Goal: Information Seeking & Learning: Understand process/instructions

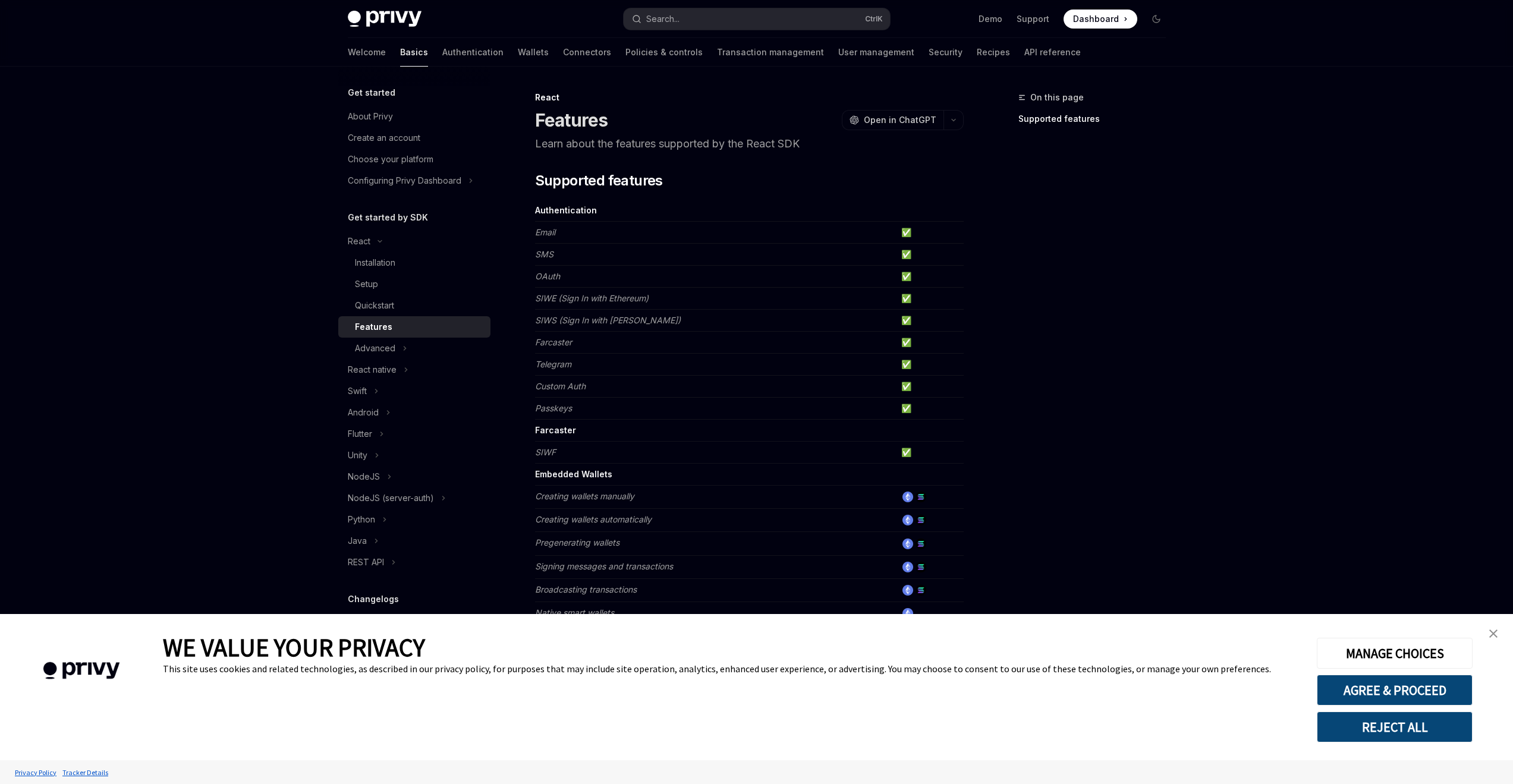
click at [1493, 632] on img "close banner" at bounding box center [1494, 633] width 8 height 8
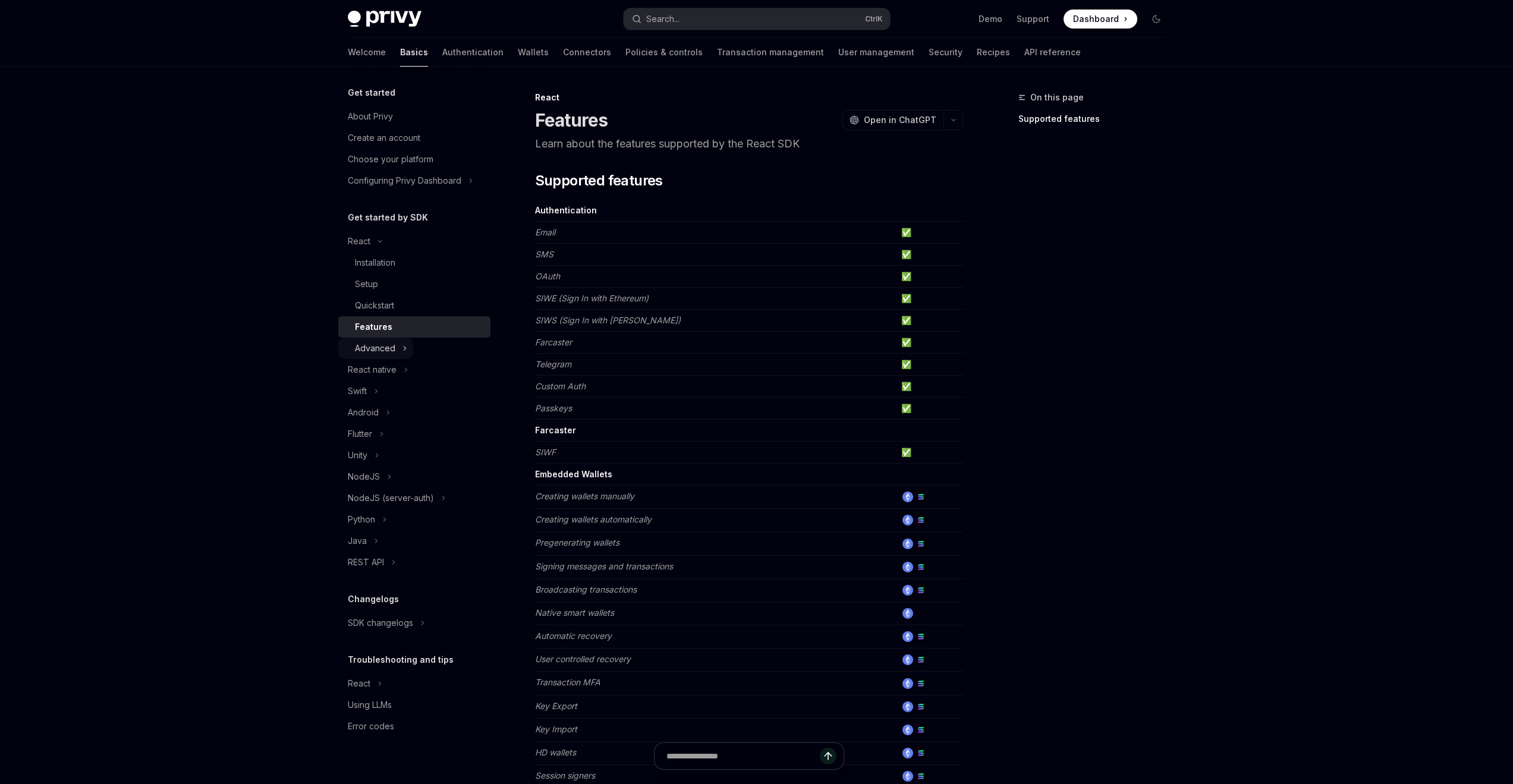
click at [385, 341] on div "Advanced" at bounding box center [375, 348] width 41 height 14
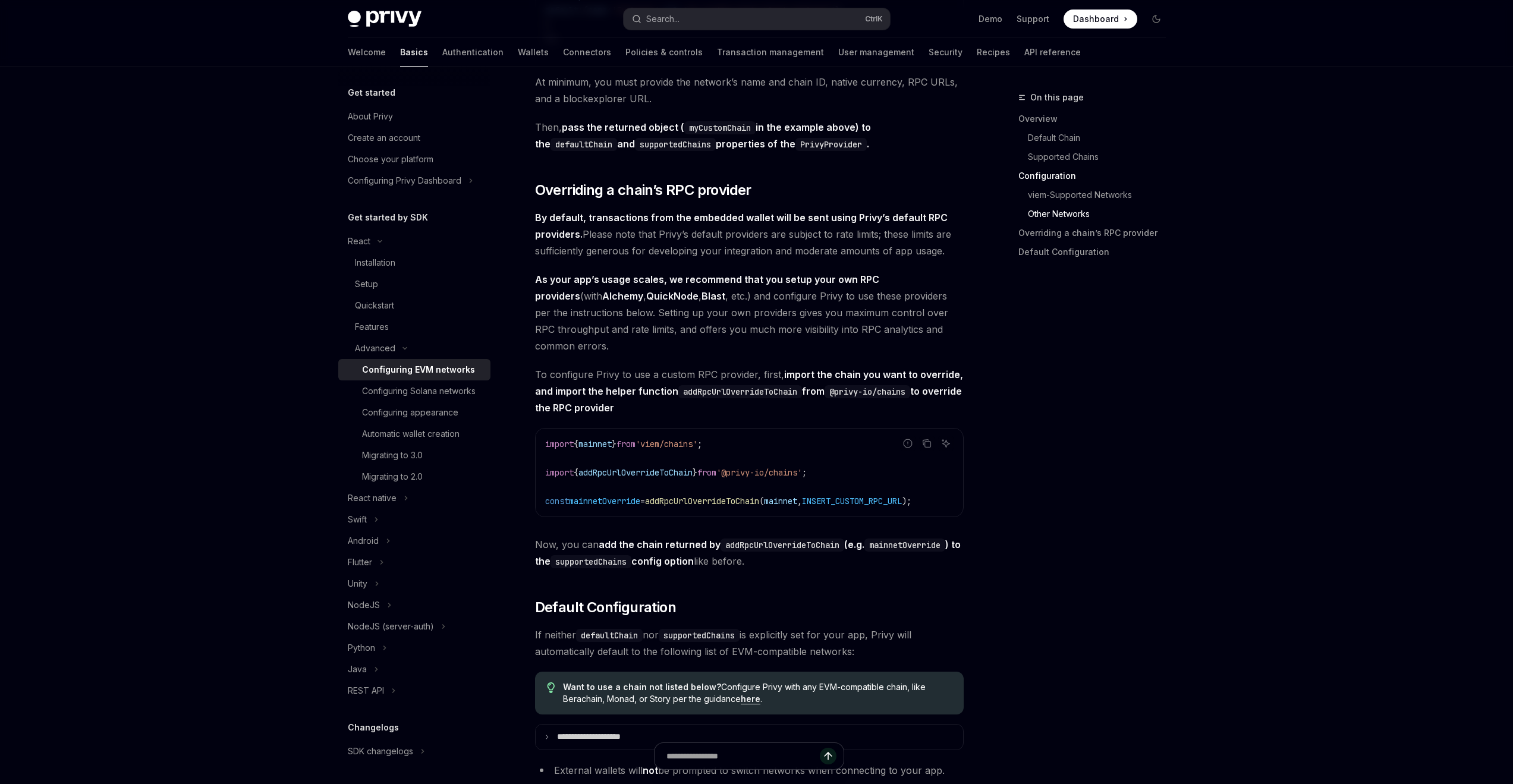
scroll to position [2431, 0]
click at [401, 419] on div "Configuring appearance" at bounding box center [410, 412] width 97 height 14
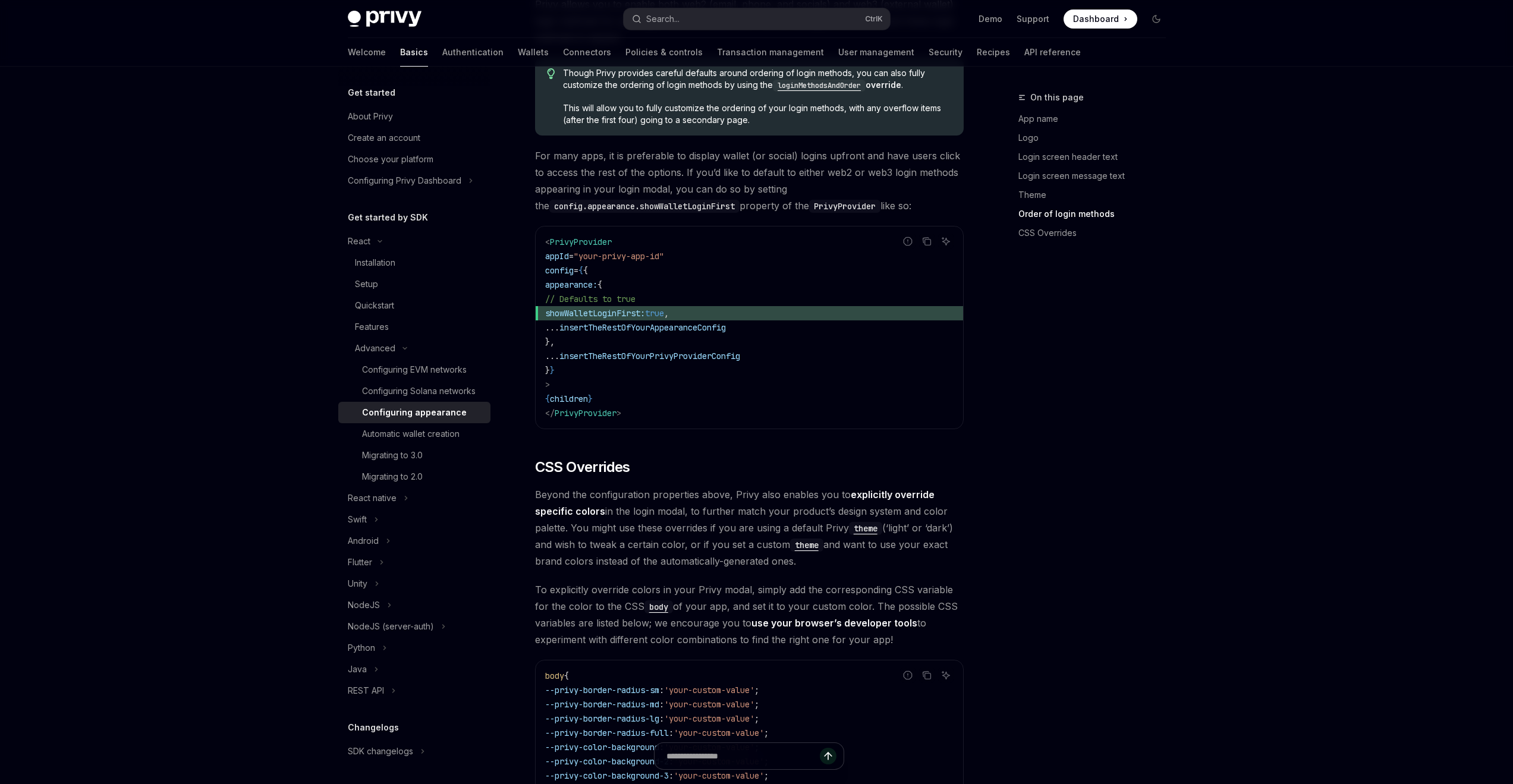
scroll to position [119, 0]
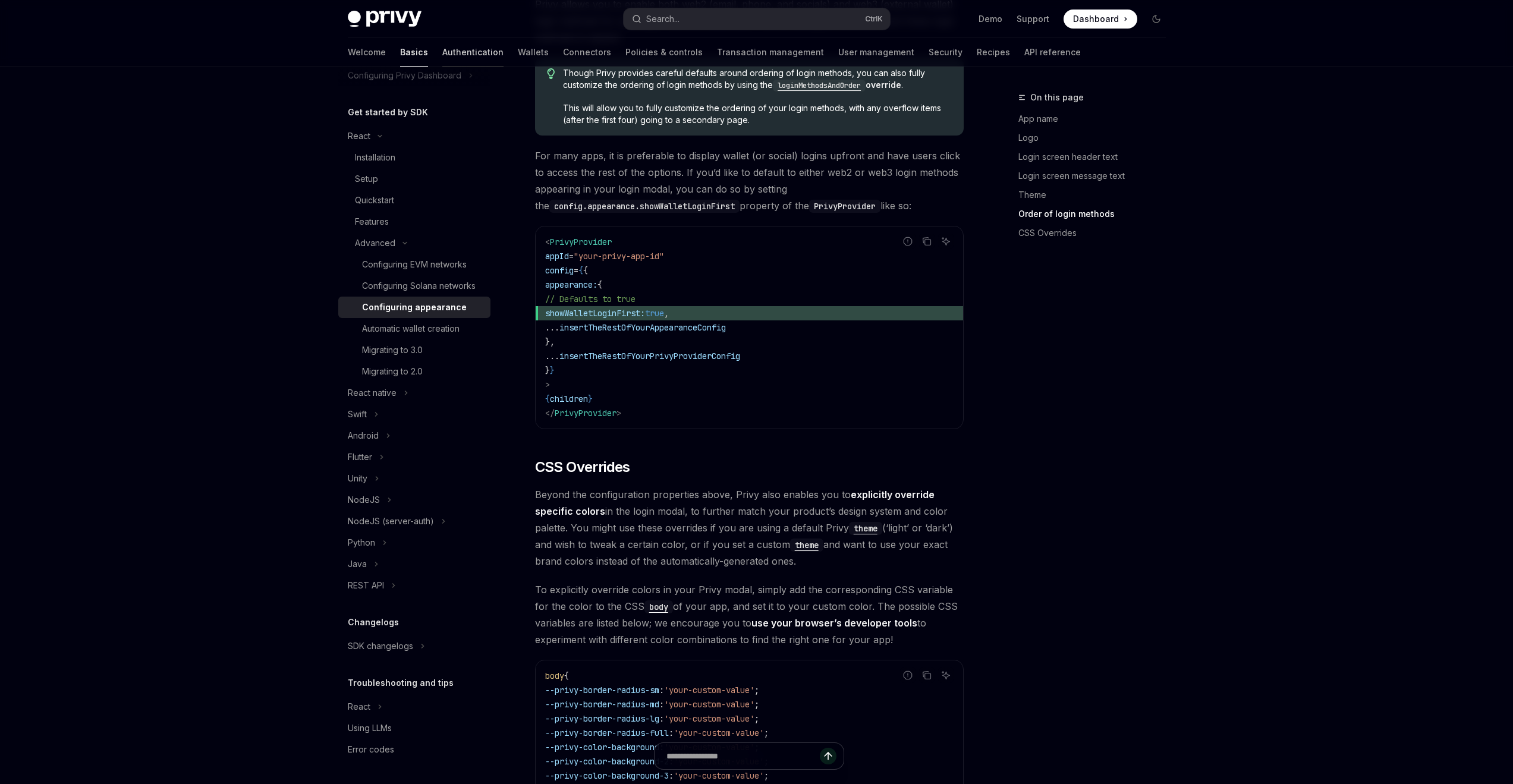
click at [442, 57] on link "Authentication" at bounding box center [473, 52] width 61 height 29
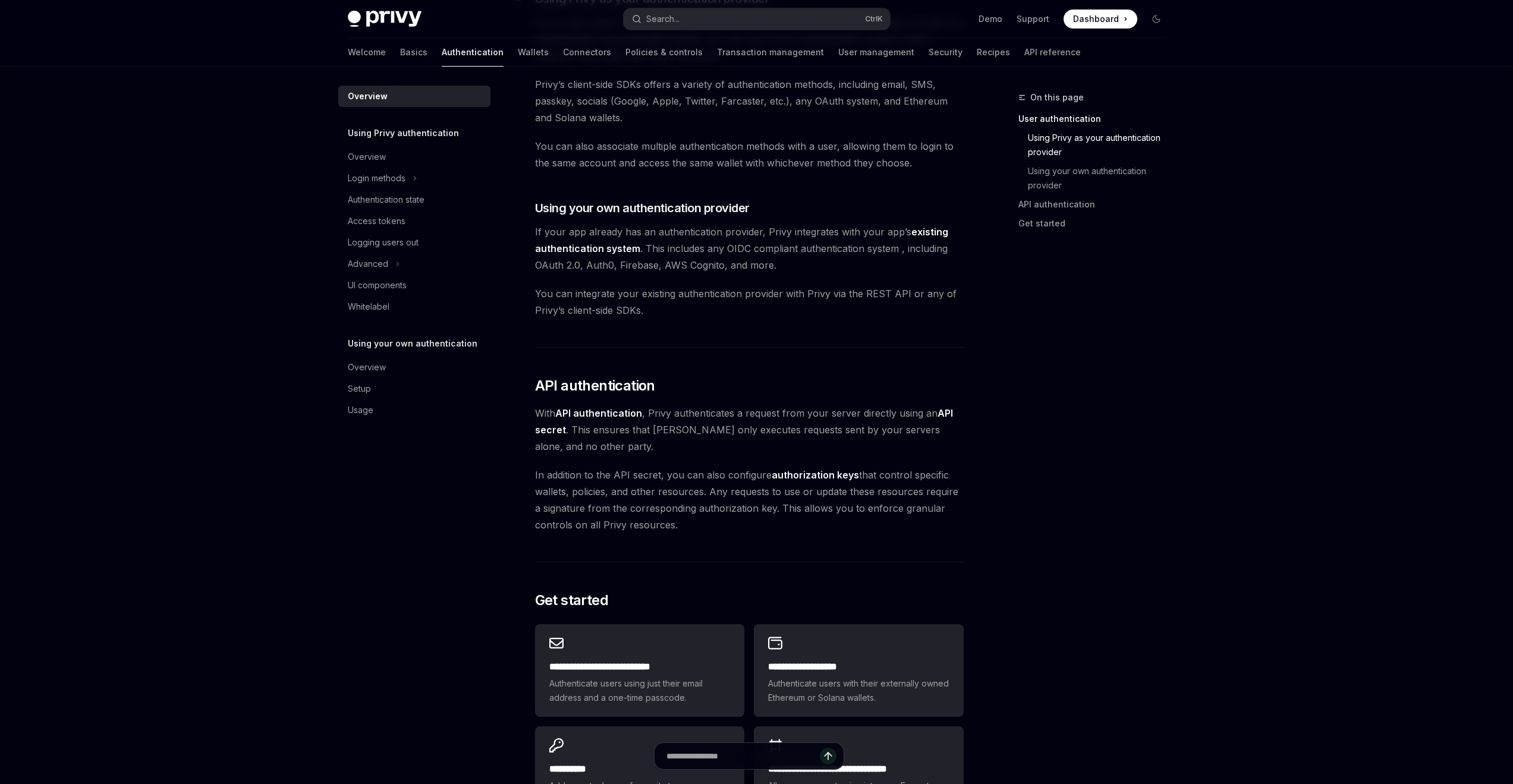
scroll to position [493, 0]
click at [917, 229] on link "existing authentication system" at bounding box center [742, 239] width 413 height 29
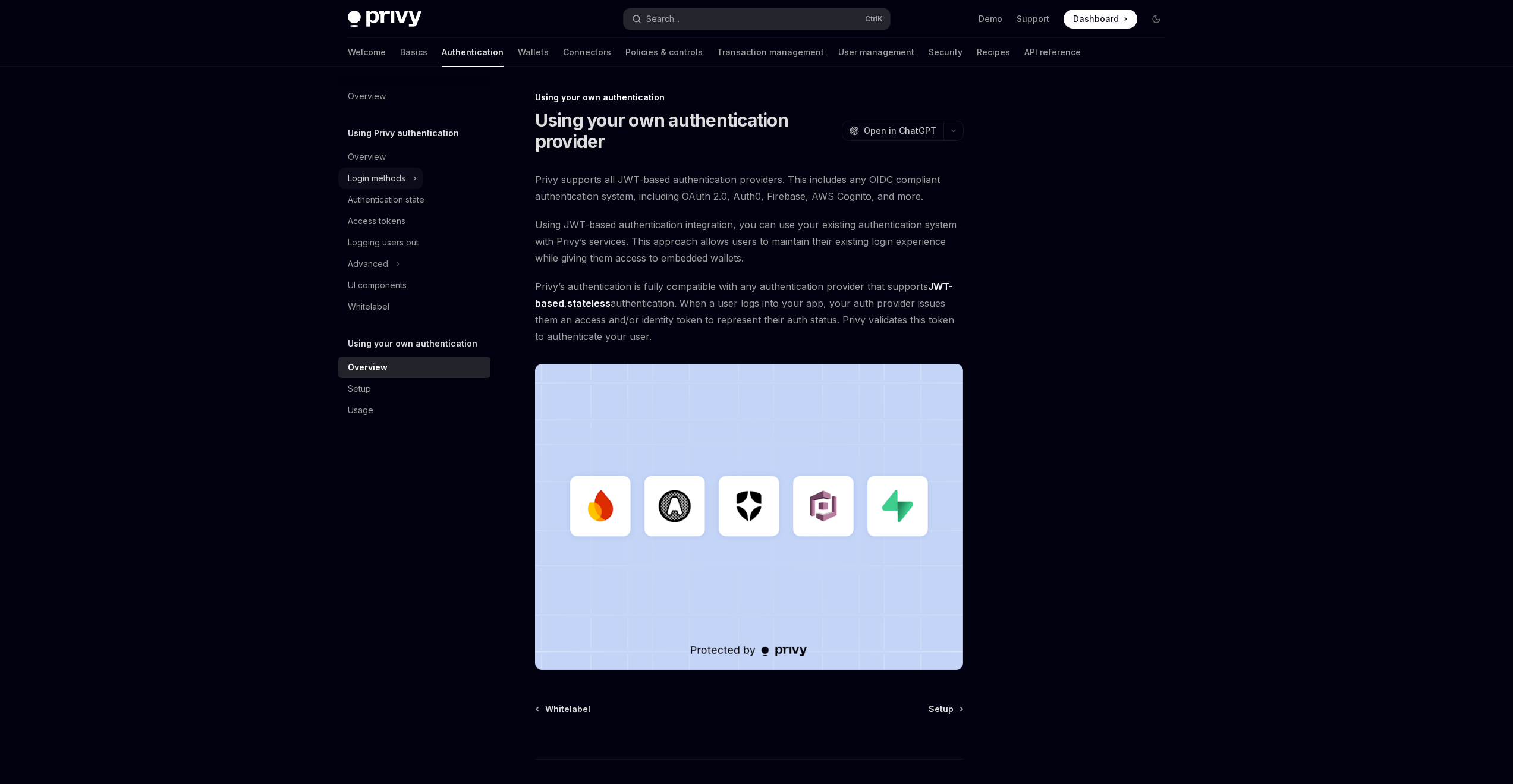
click at [408, 176] on button "Login methods" at bounding box center [380, 178] width 85 height 21
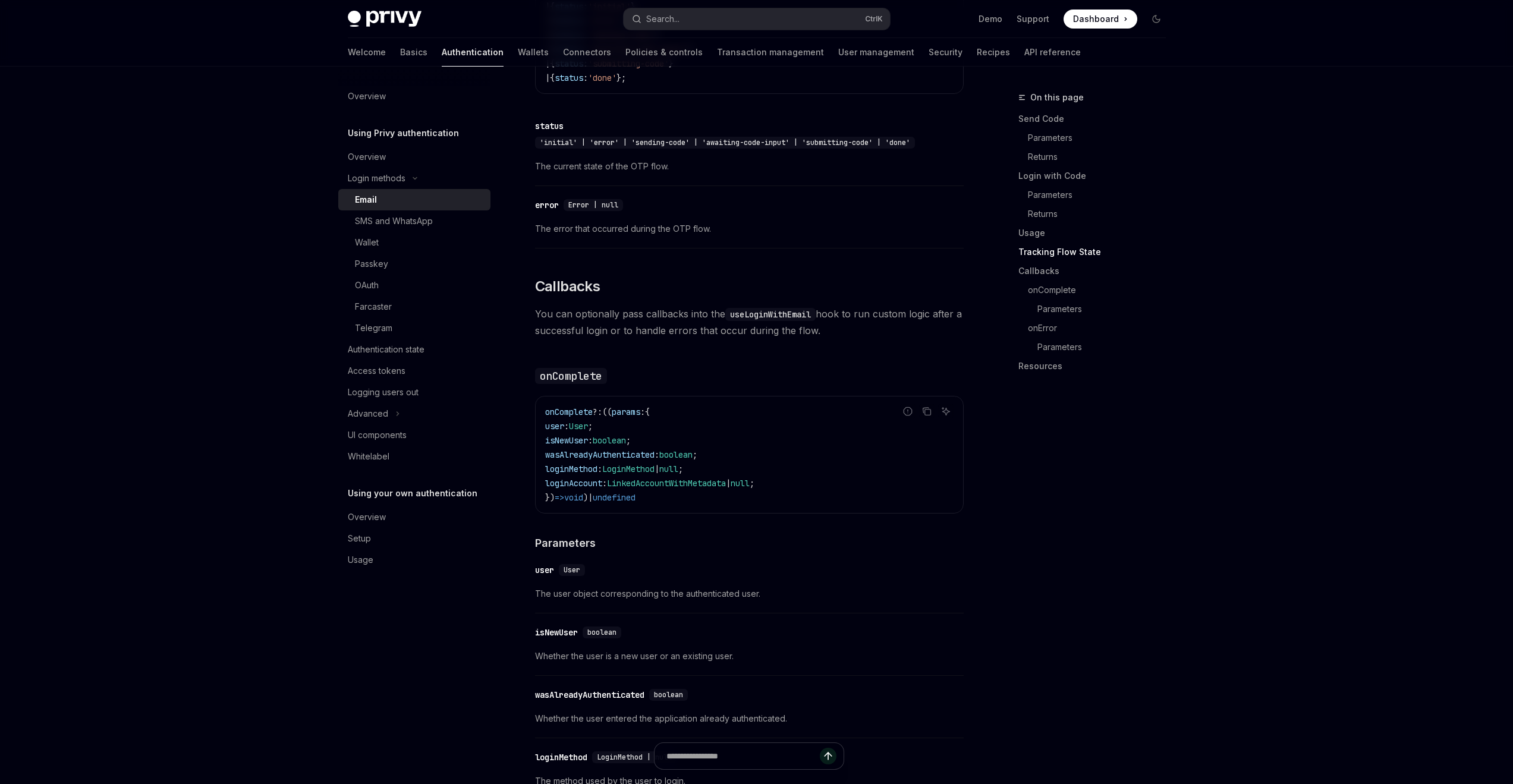
scroll to position [1771, 0]
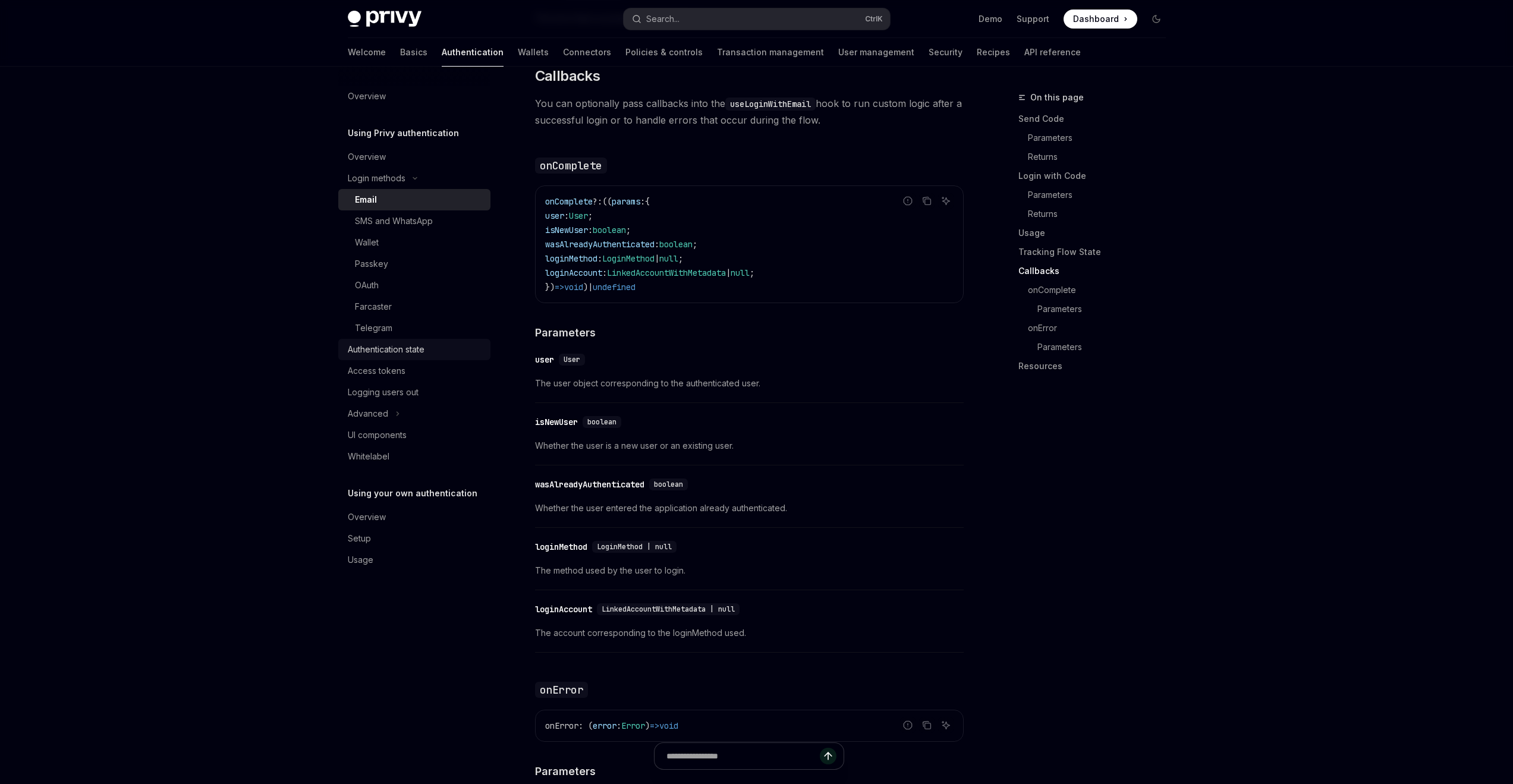
click at [384, 347] on div "Authentication state" at bounding box center [385, 349] width 77 height 14
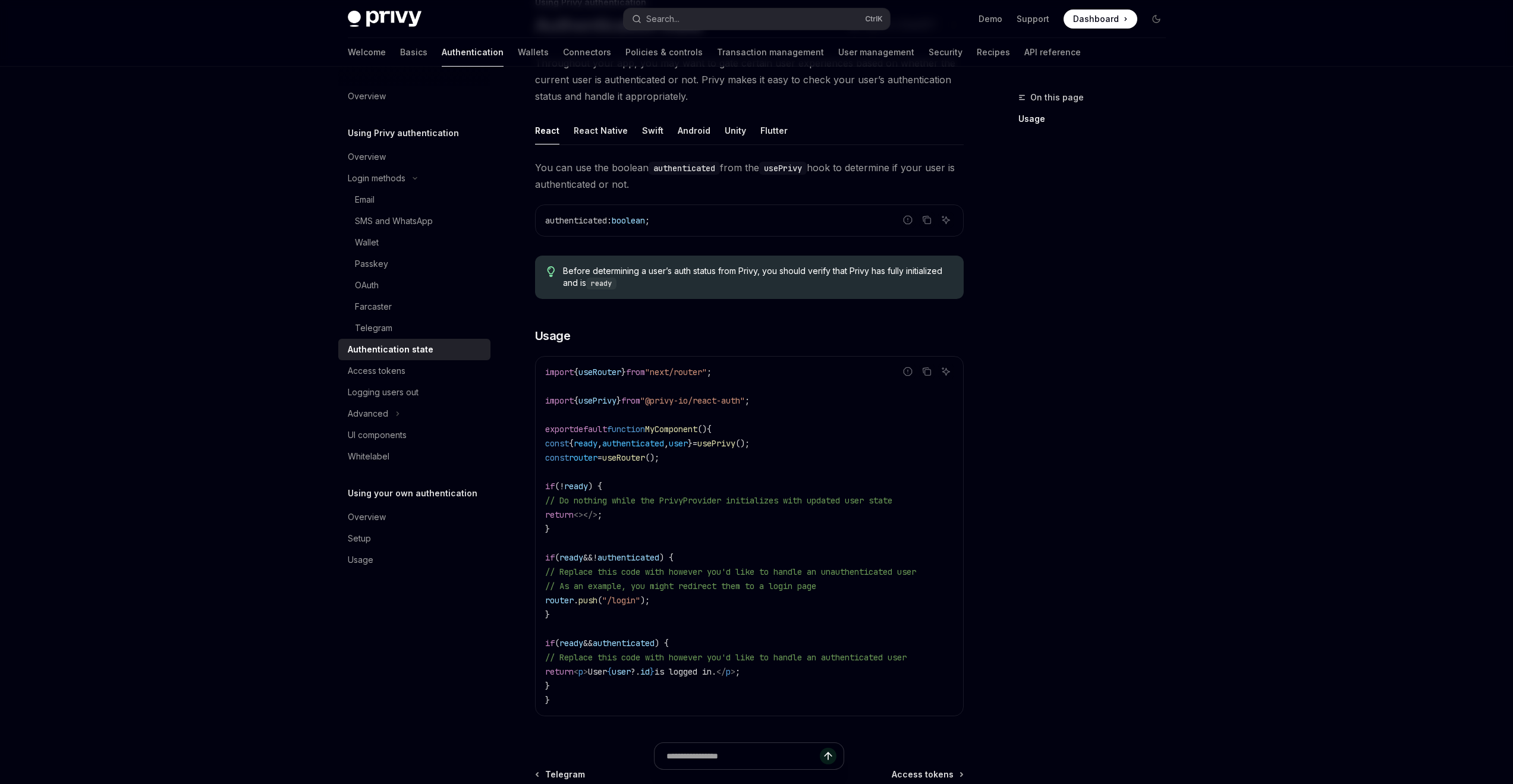
scroll to position [95, 0]
click at [391, 422] on button "Advanced" at bounding box center [372, 413] width 68 height 21
click at [384, 481] on div "Captcha on login" at bounding box center [388, 478] width 67 height 14
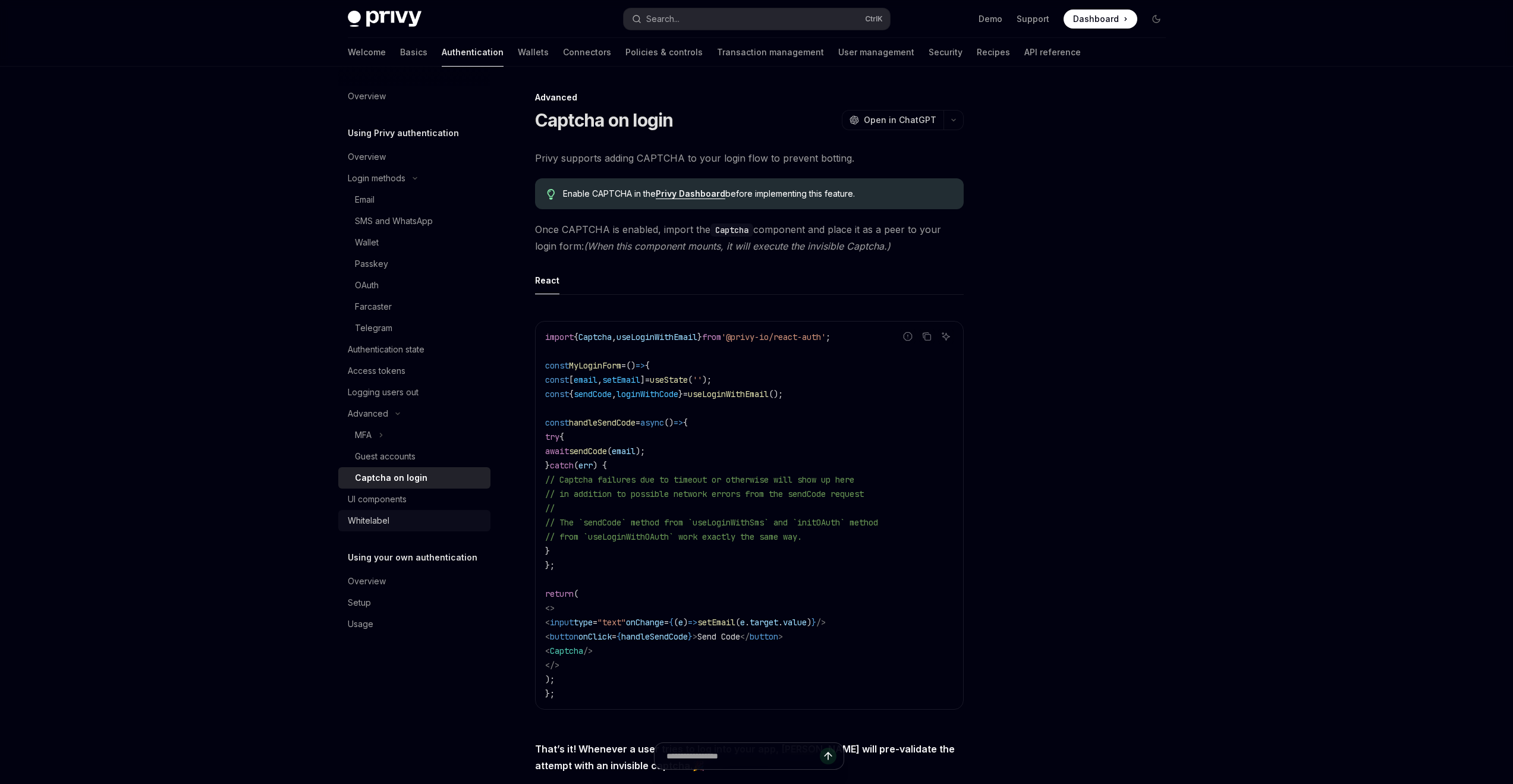
click at [400, 521] on div "Whitelabel" at bounding box center [415, 520] width 136 height 14
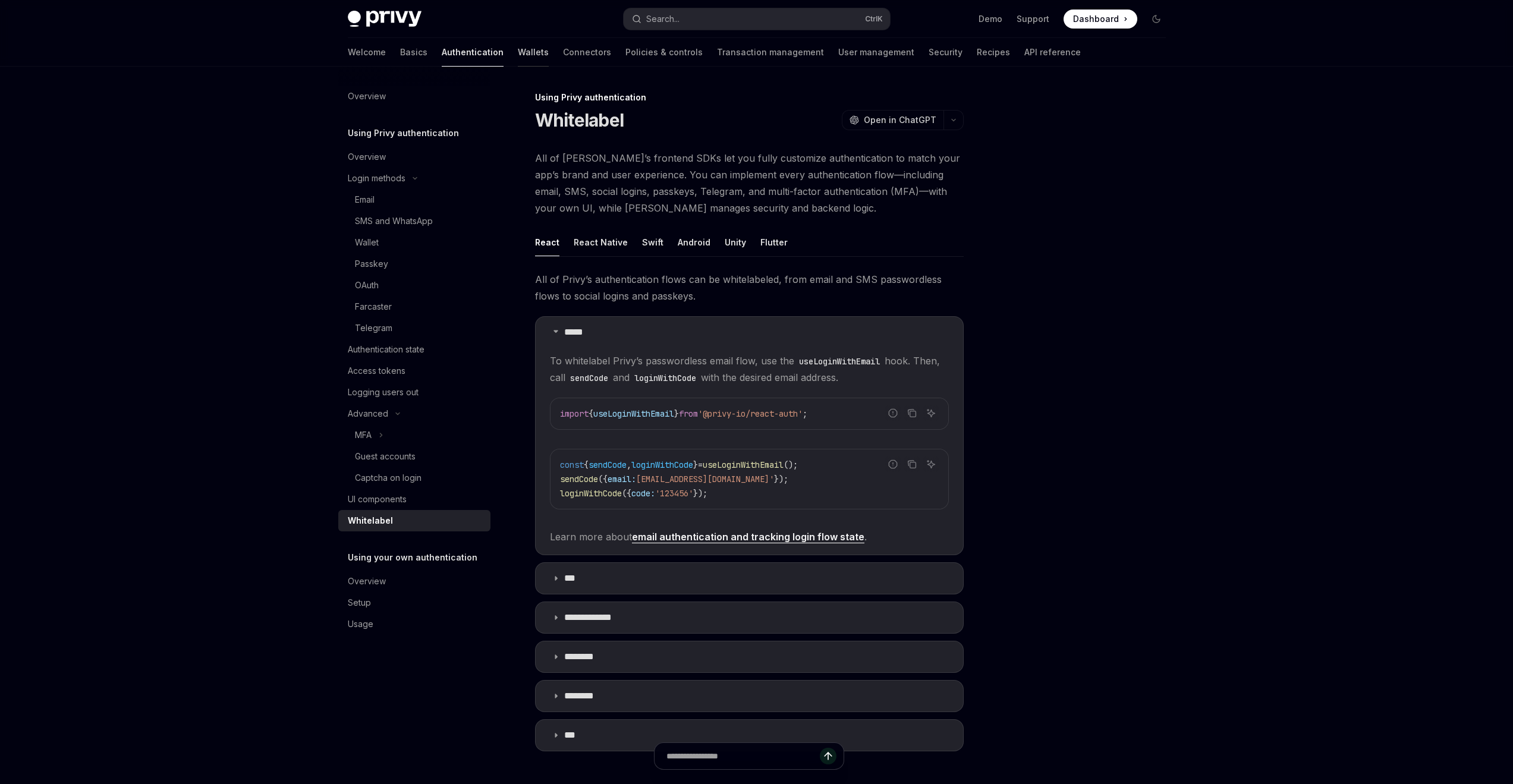
click at [518, 53] on link "Wallets" at bounding box center [533, 52] width 30 height 29
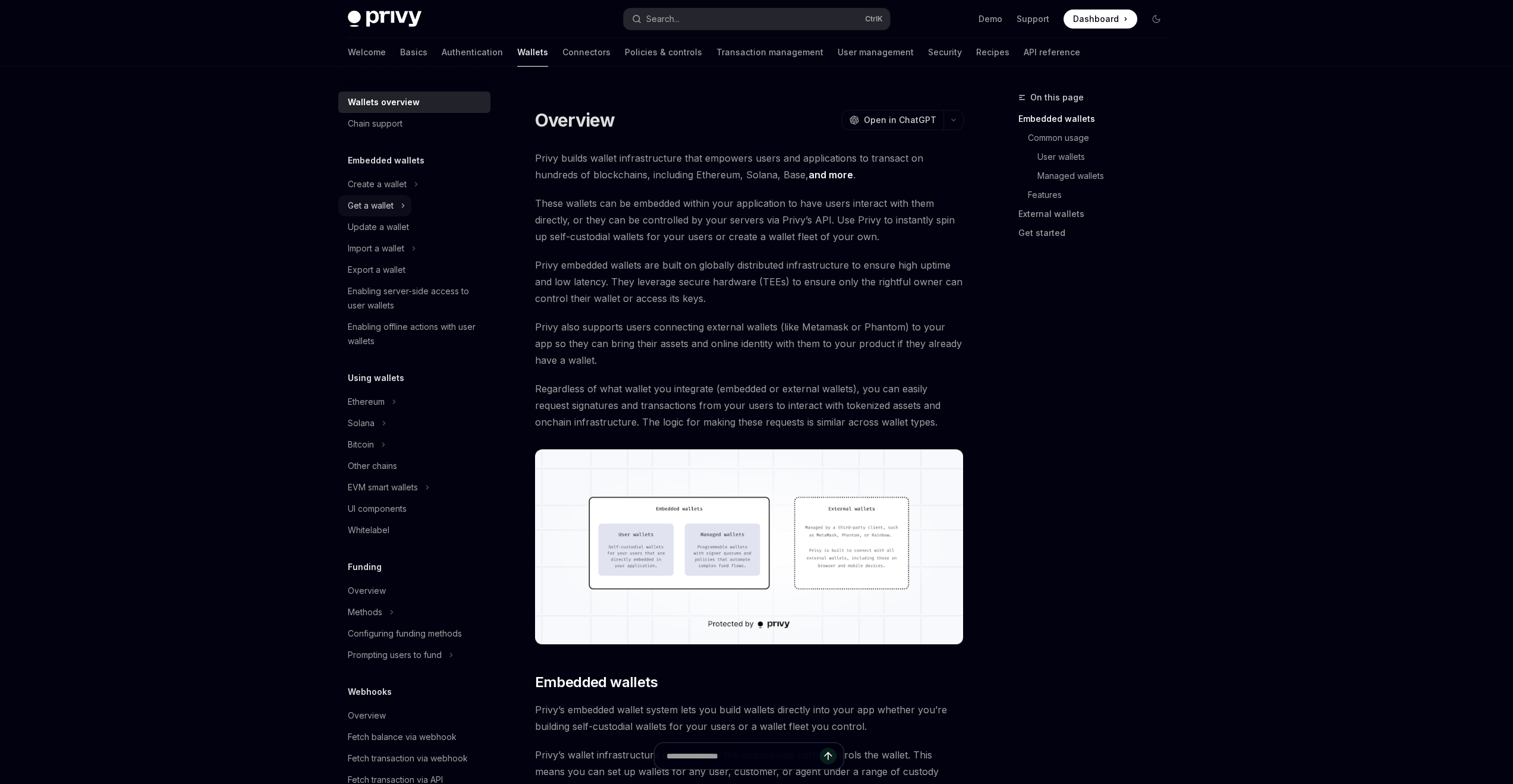
click at [384, 196] on button "Get a wallet" at bounding box center [374, 205] width 73 height 21
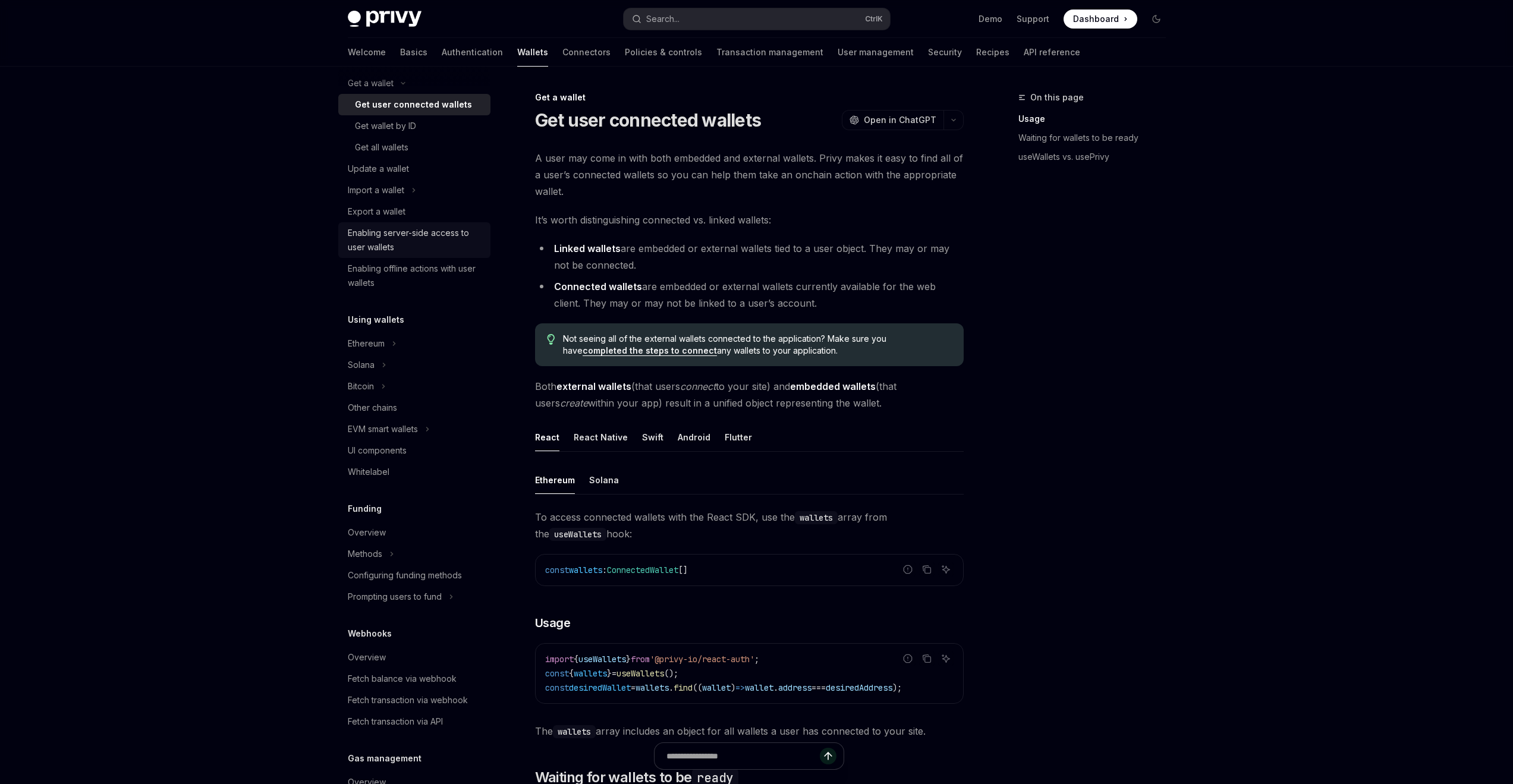
scroll to position [130, 0]
click at [381, 339] on div "Ethereum" at bounding box center [366, 335] width 37 height 14
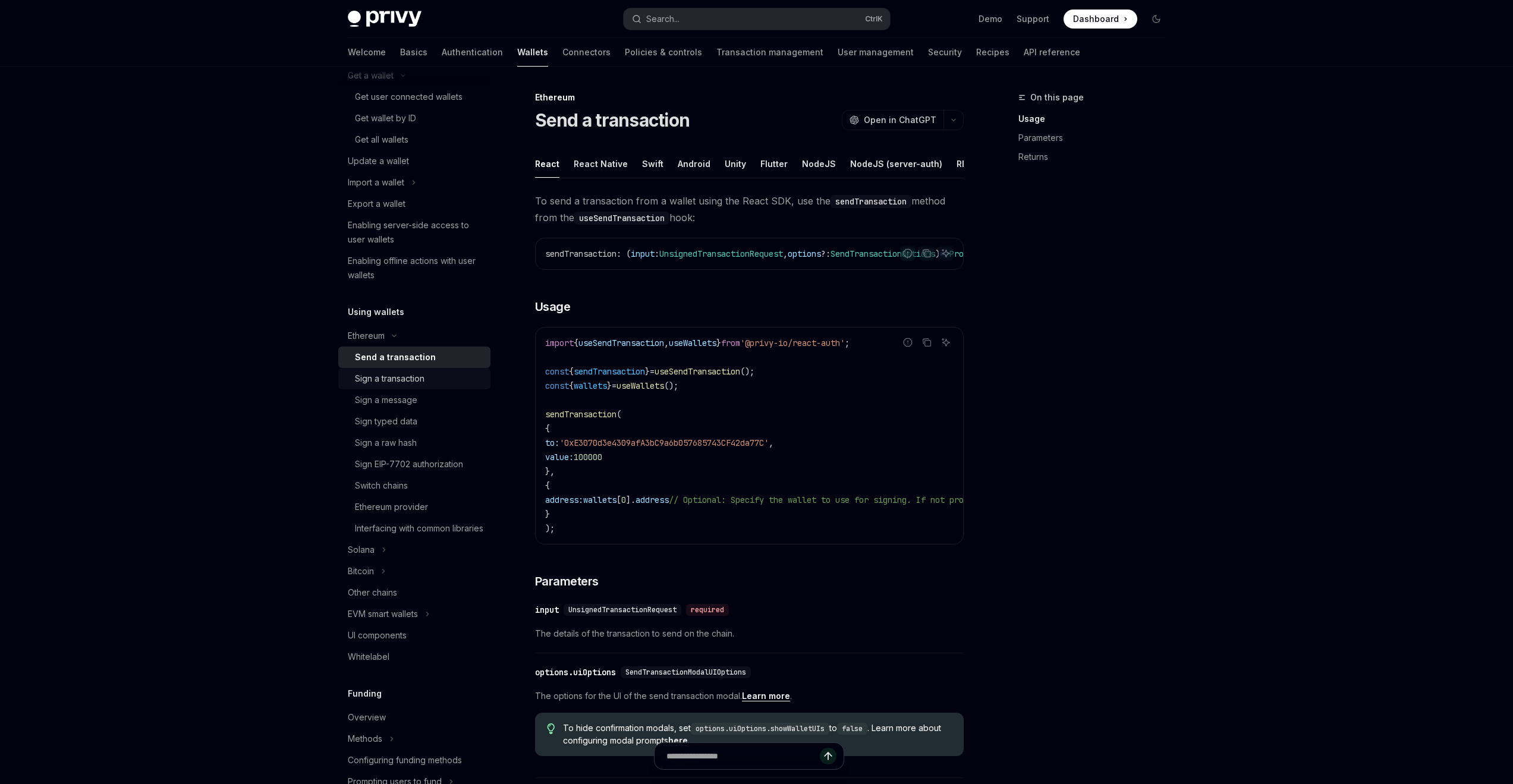
click at [392, 380] on div "Sign a transaction" at bounding box center [390, 378] width 69 height 14
click at [391, 358] on div "Send a transaction" at bounding box center [391, 356] width 73 height 14
click at [391, 358] on div "Send a transaction" at bounding box center [395, 356] width 80 height 14
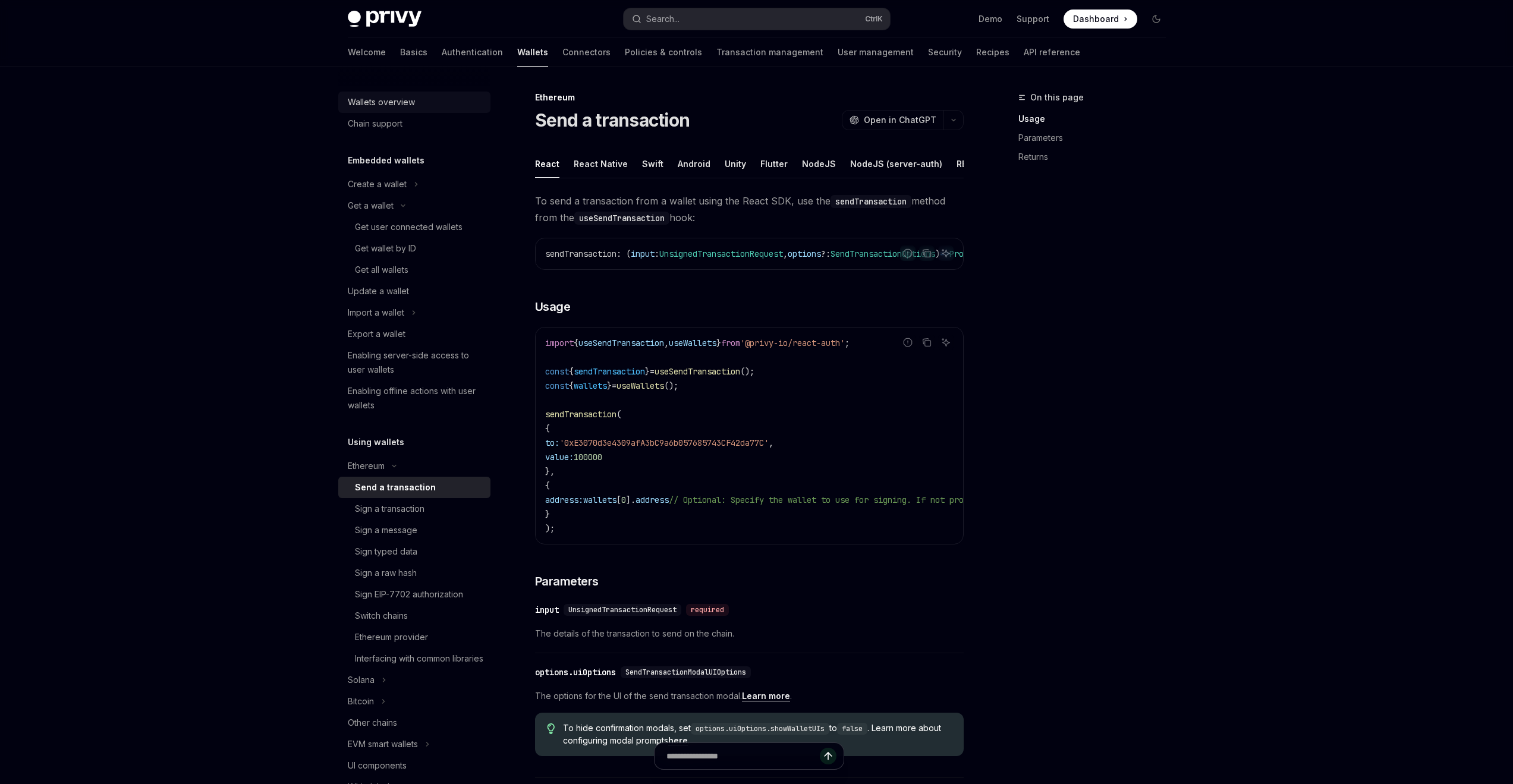
click at [394, 100] on div "Wallets overview" at bounding box center [380, 102] width 67 height 14
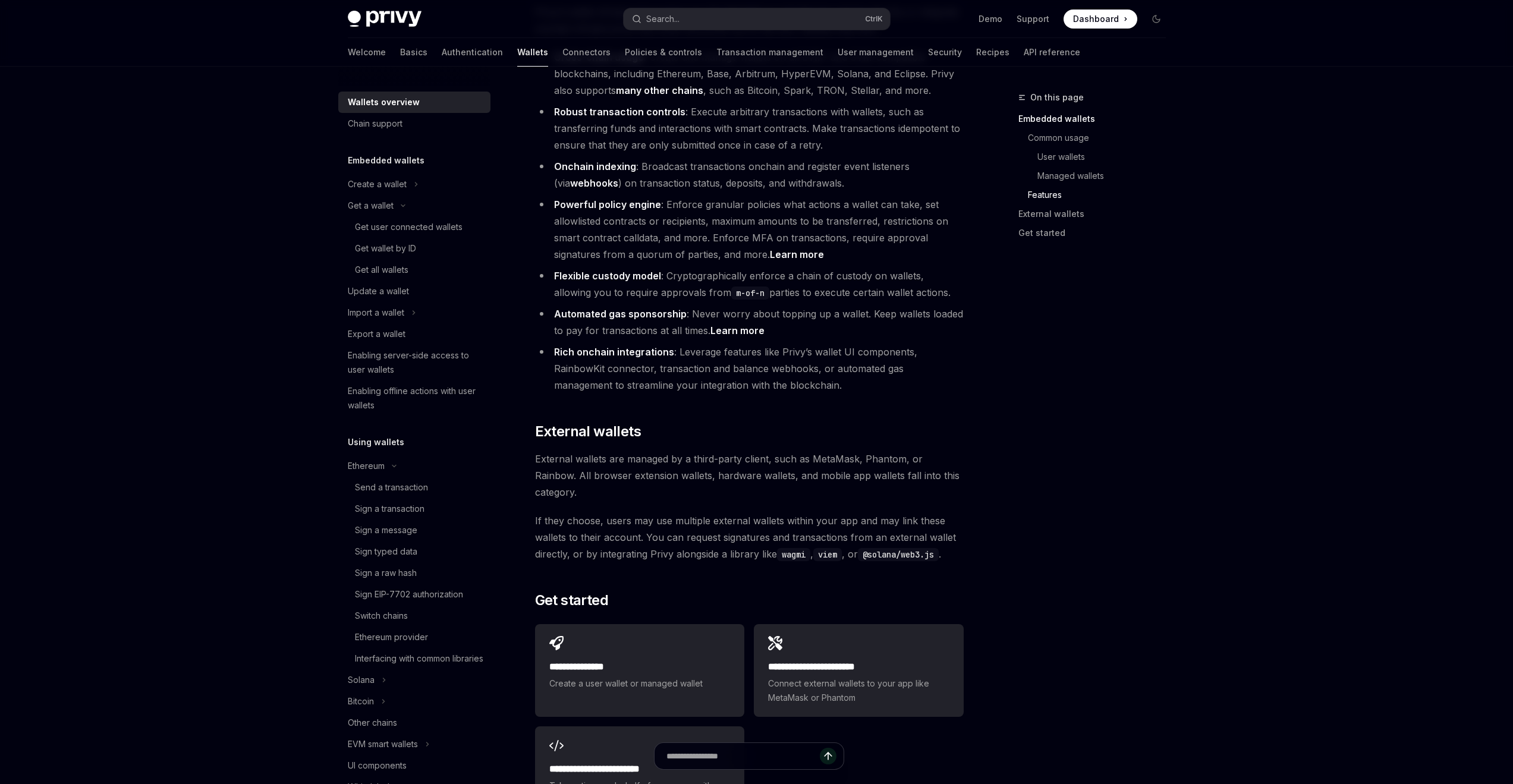
scroll to position [1597, 0]
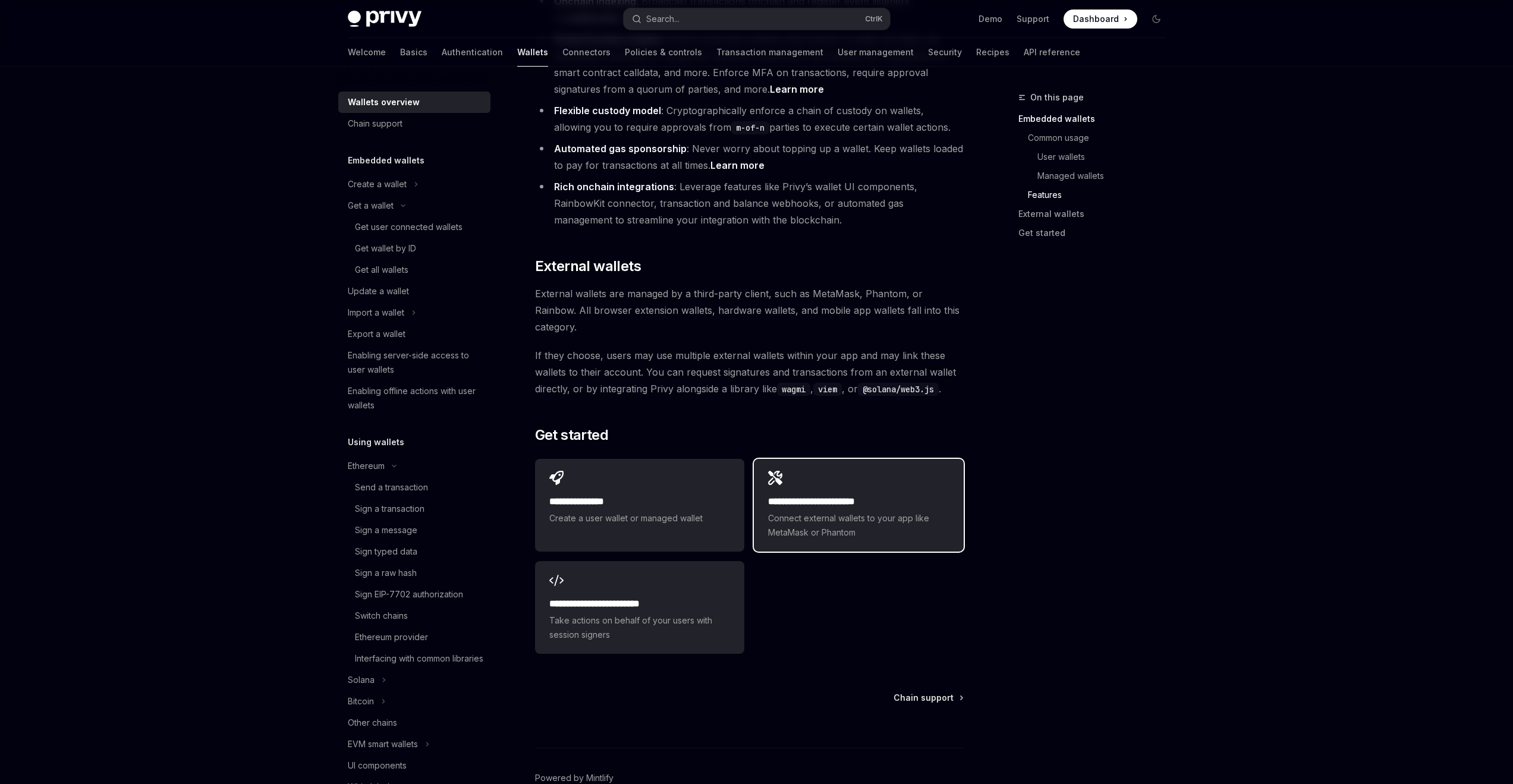
click at [810, 459] on div "**********" at bounding box center [858, 505] width 209 height 92
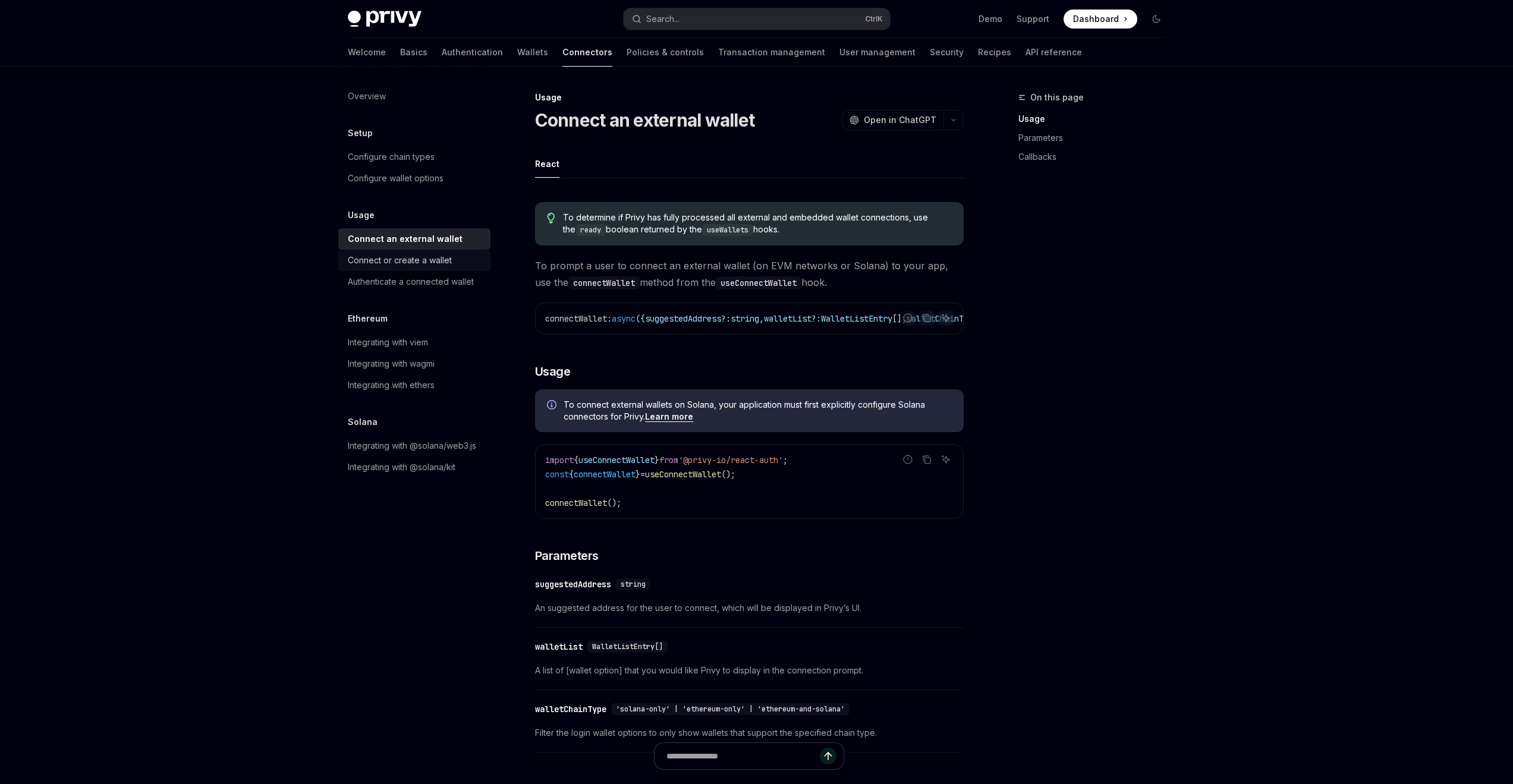
click at [391, 261] on div "Connect or create a wallet" at bounding box center [399, 260] width 104 height 14
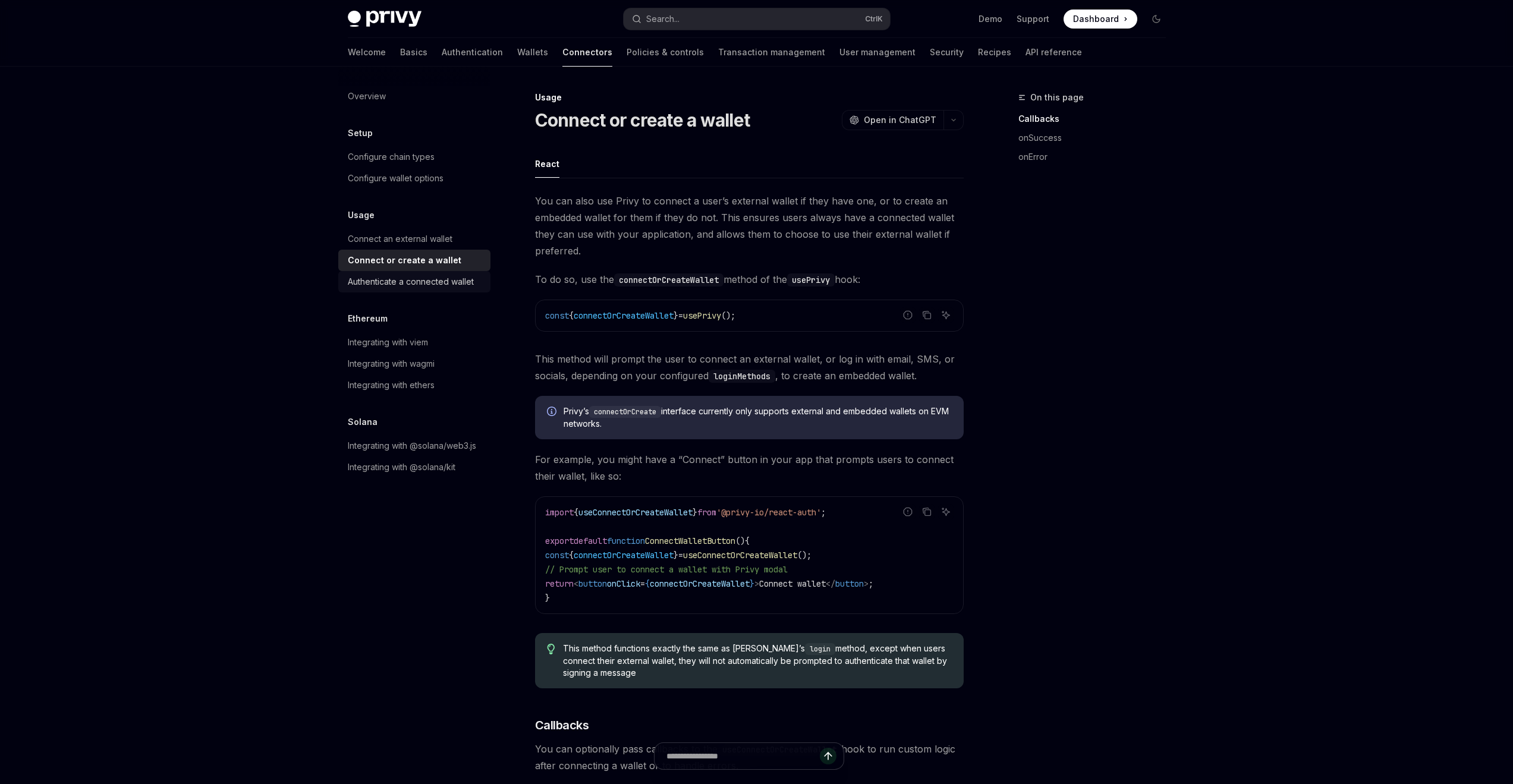
click at [388, 285] on div "Authenticate a connected wallet" at bounding box center [410, 281] width 126 height 14
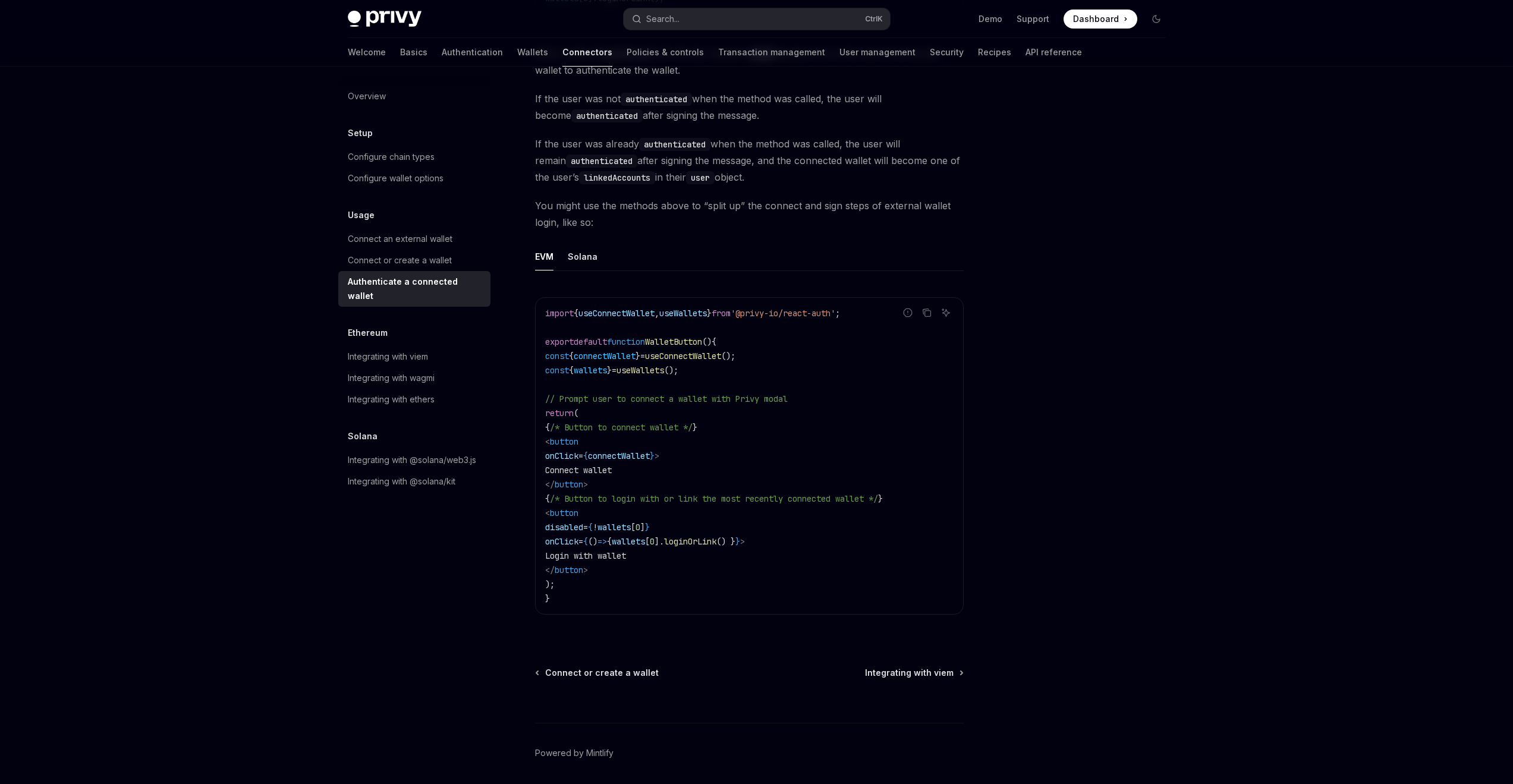
scroll to position [434, 0]
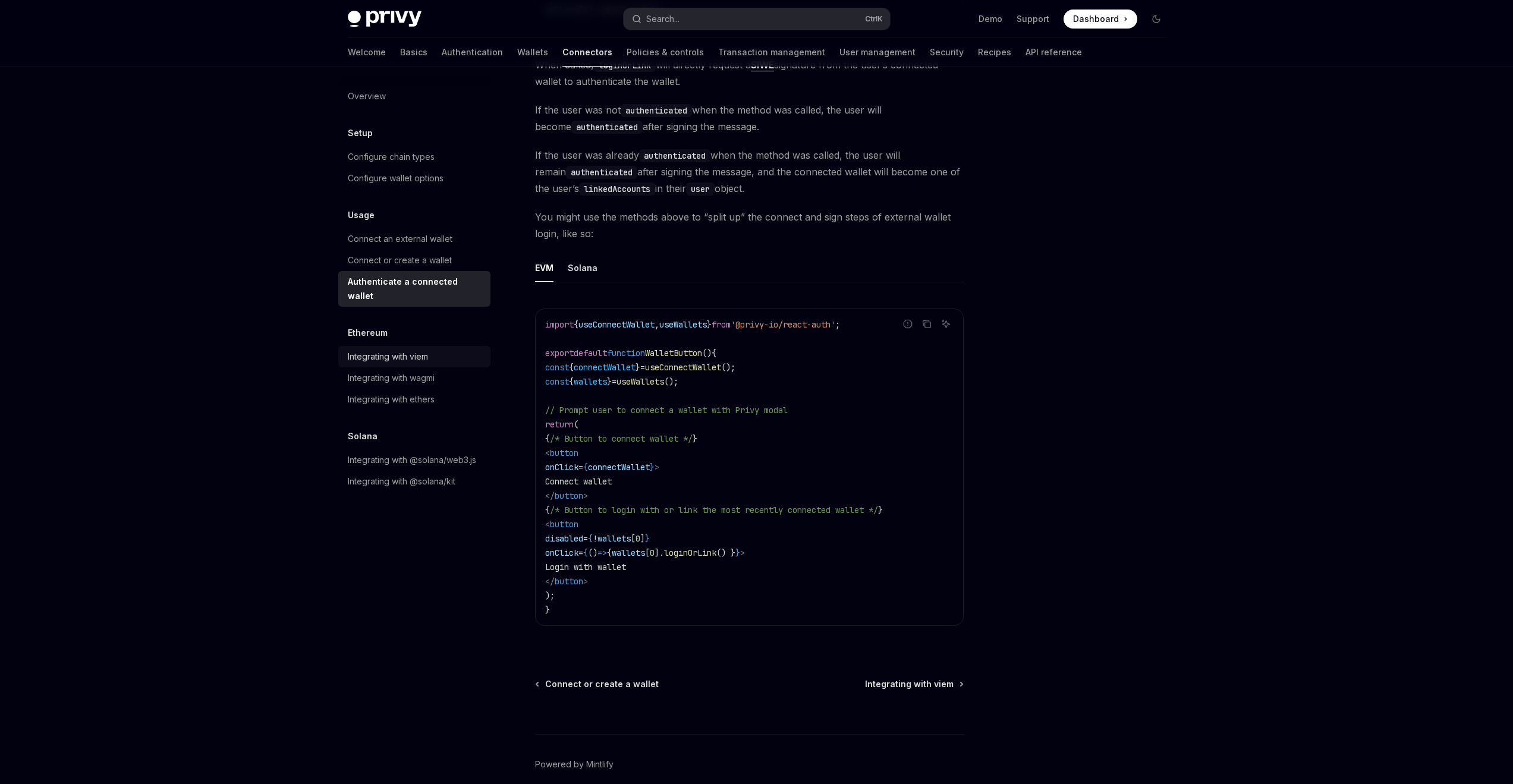
click at [414, 350] on div "Integrating with viem" at bounding box center [387, 356] width 80 height 14
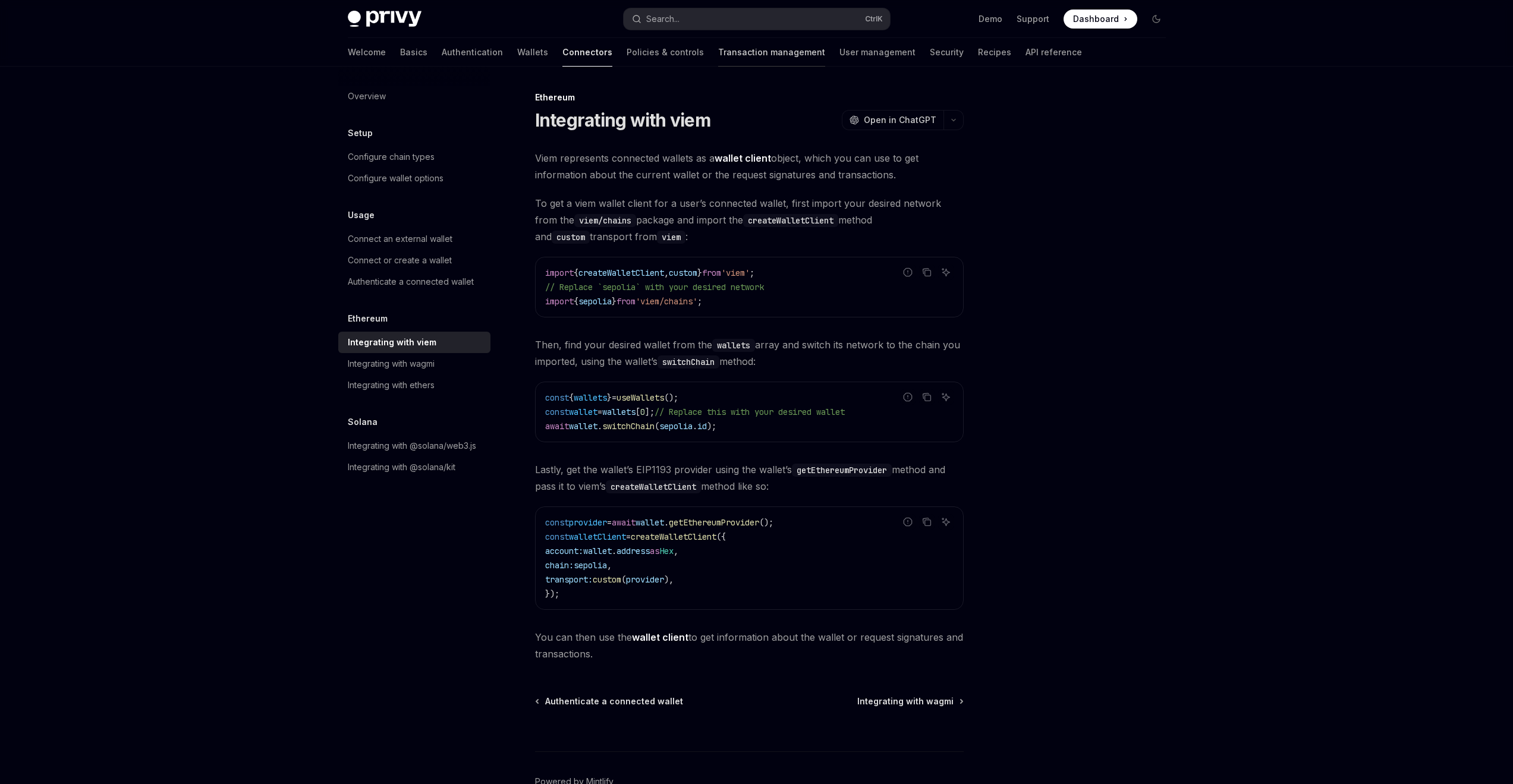
click at [720, 63] on link "Transaction management" at bounding box center [772, 52] width 107 height 29
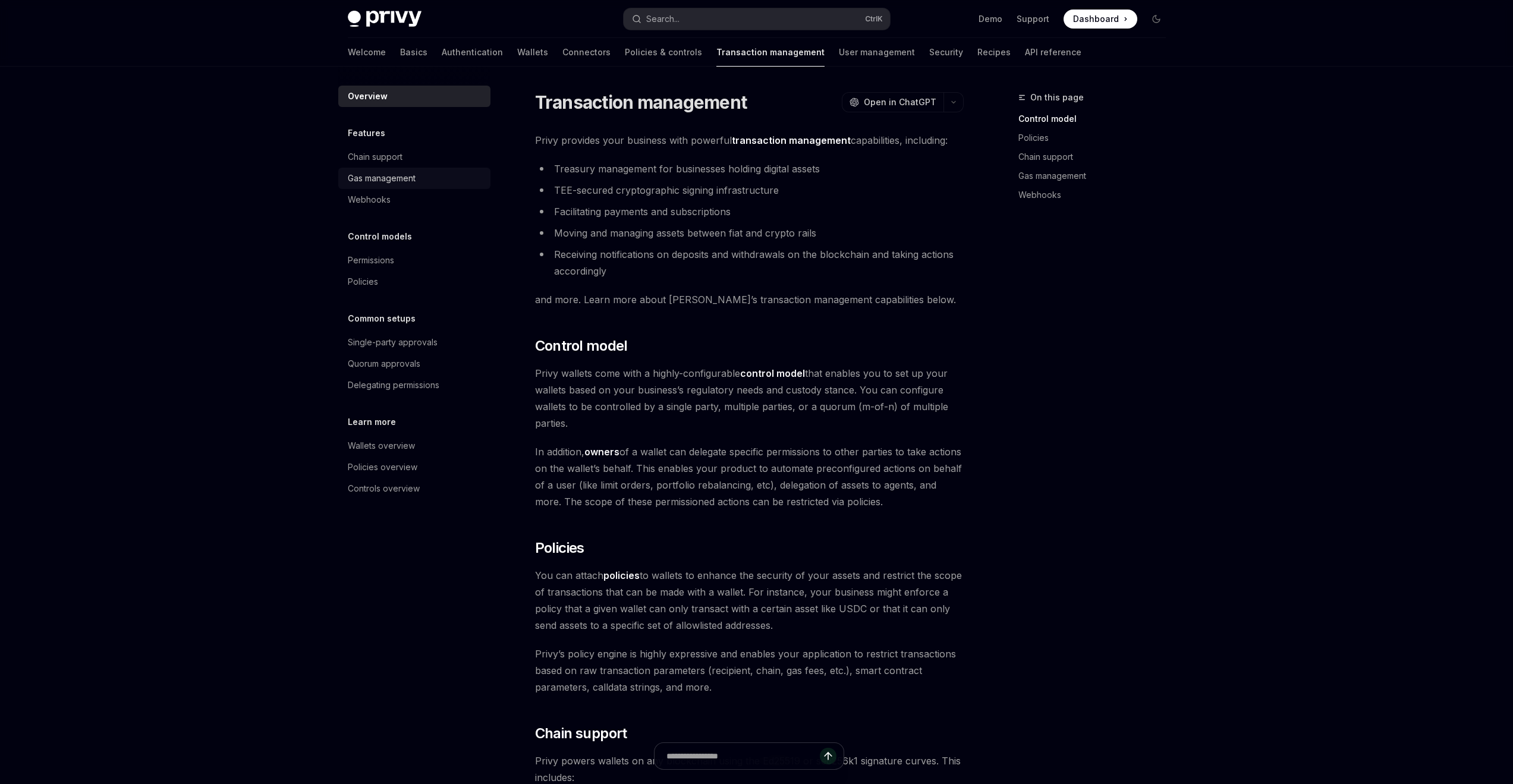
click at [390, 179] on div "Gas management" at bounding box center [381, 178] width 68 height 14
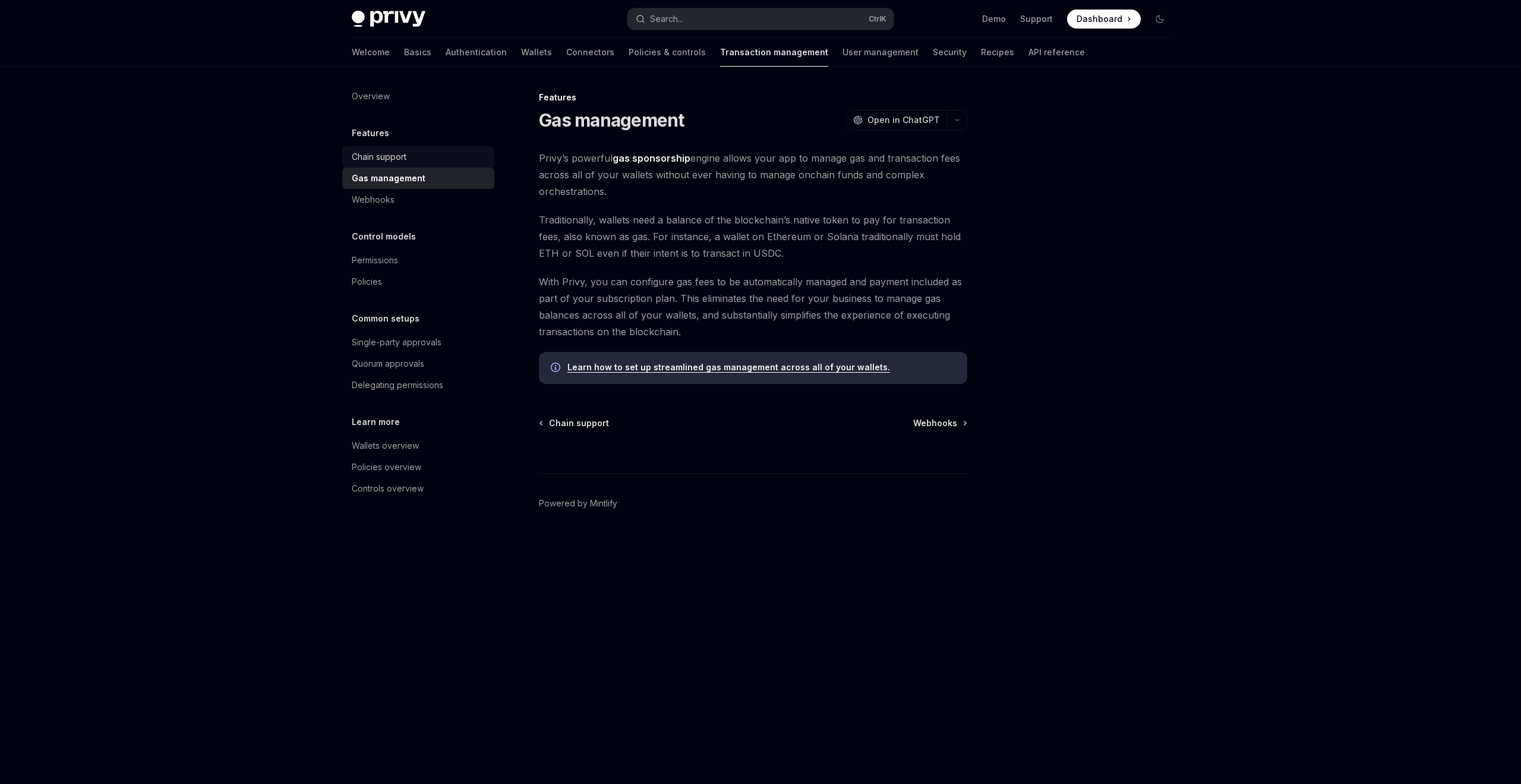
click at [388, 156] on div "Chain support" at bounding box center [379, 157] width 55 height 14
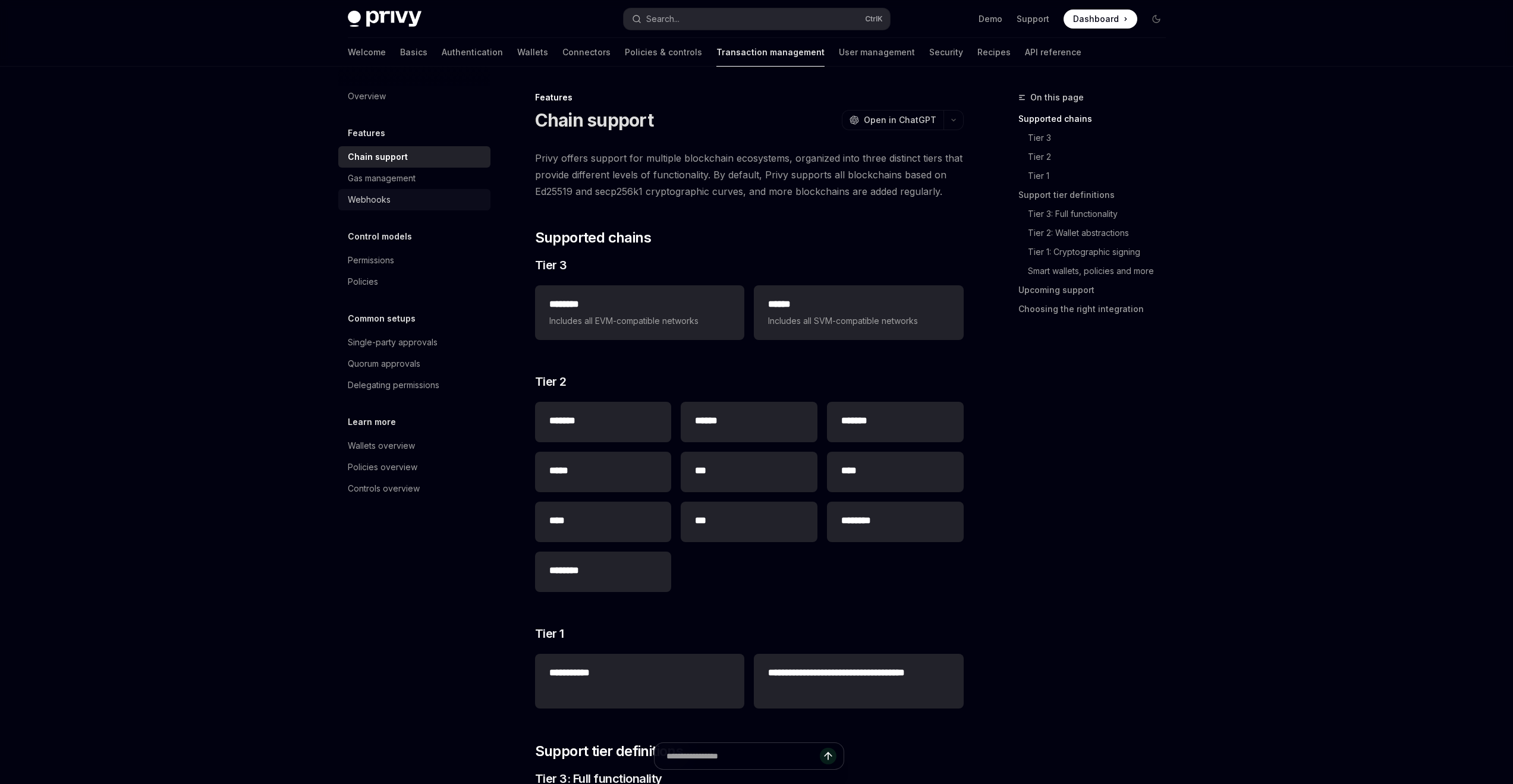
click at [372, 198] on div "Webhooks" at bounding box center [369, 199] width 43 height 14
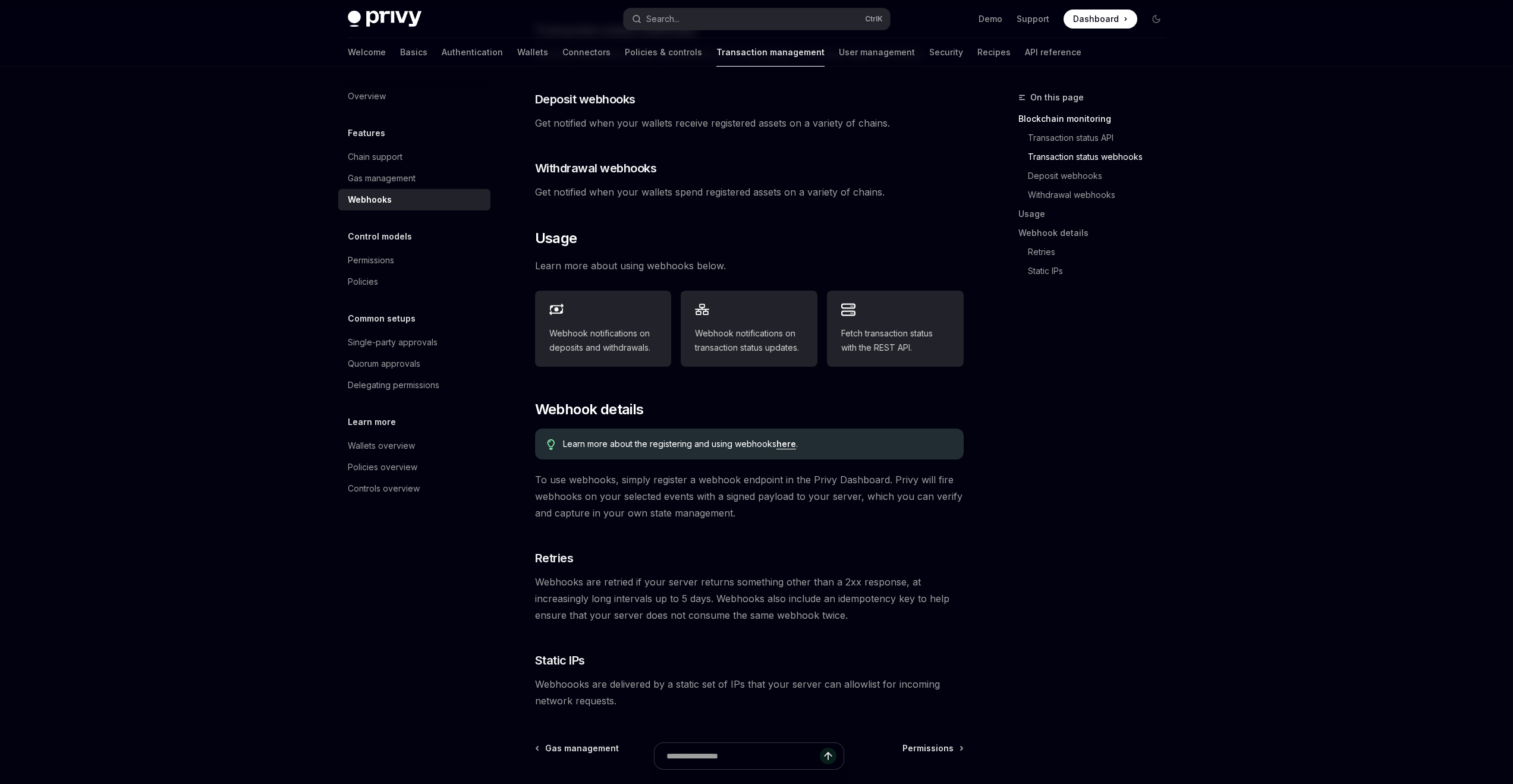
scroll to position [386, 0]
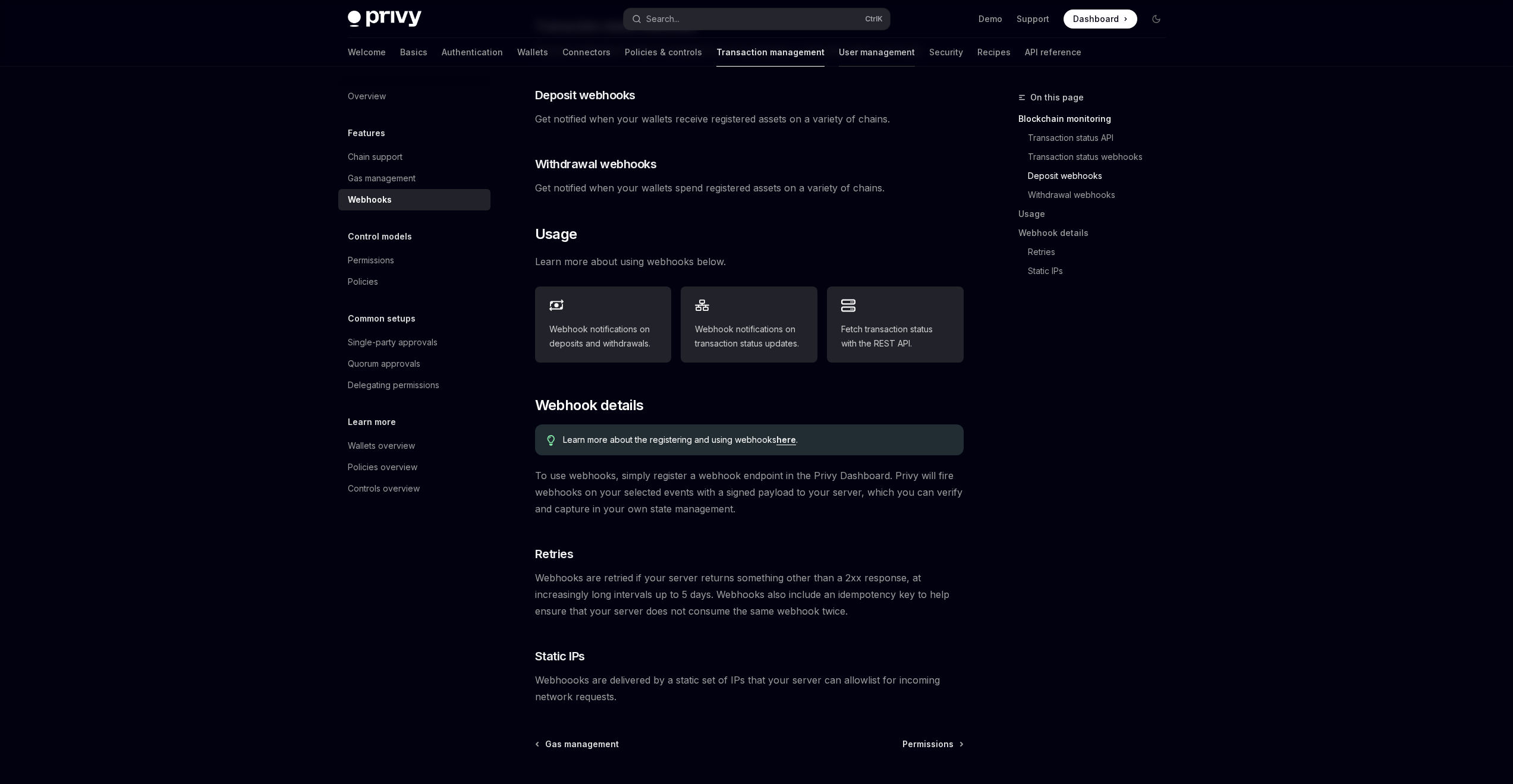
click at [839, 55] on link "User management" at bounding box center [877, 52] width 76 height 29
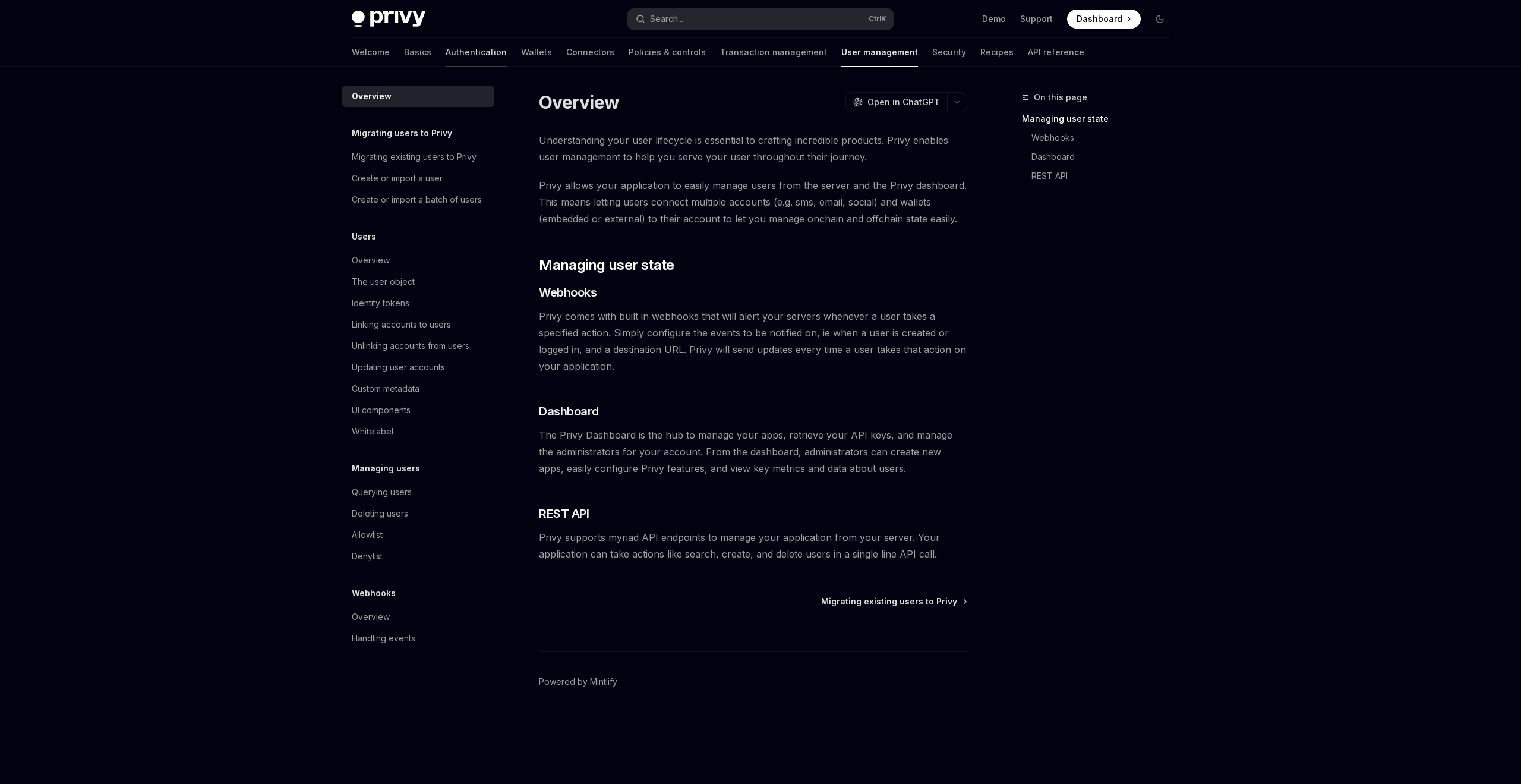
click at [445, 46] on link "Authentication" at bounding box center [476, 52] width 61 height 29
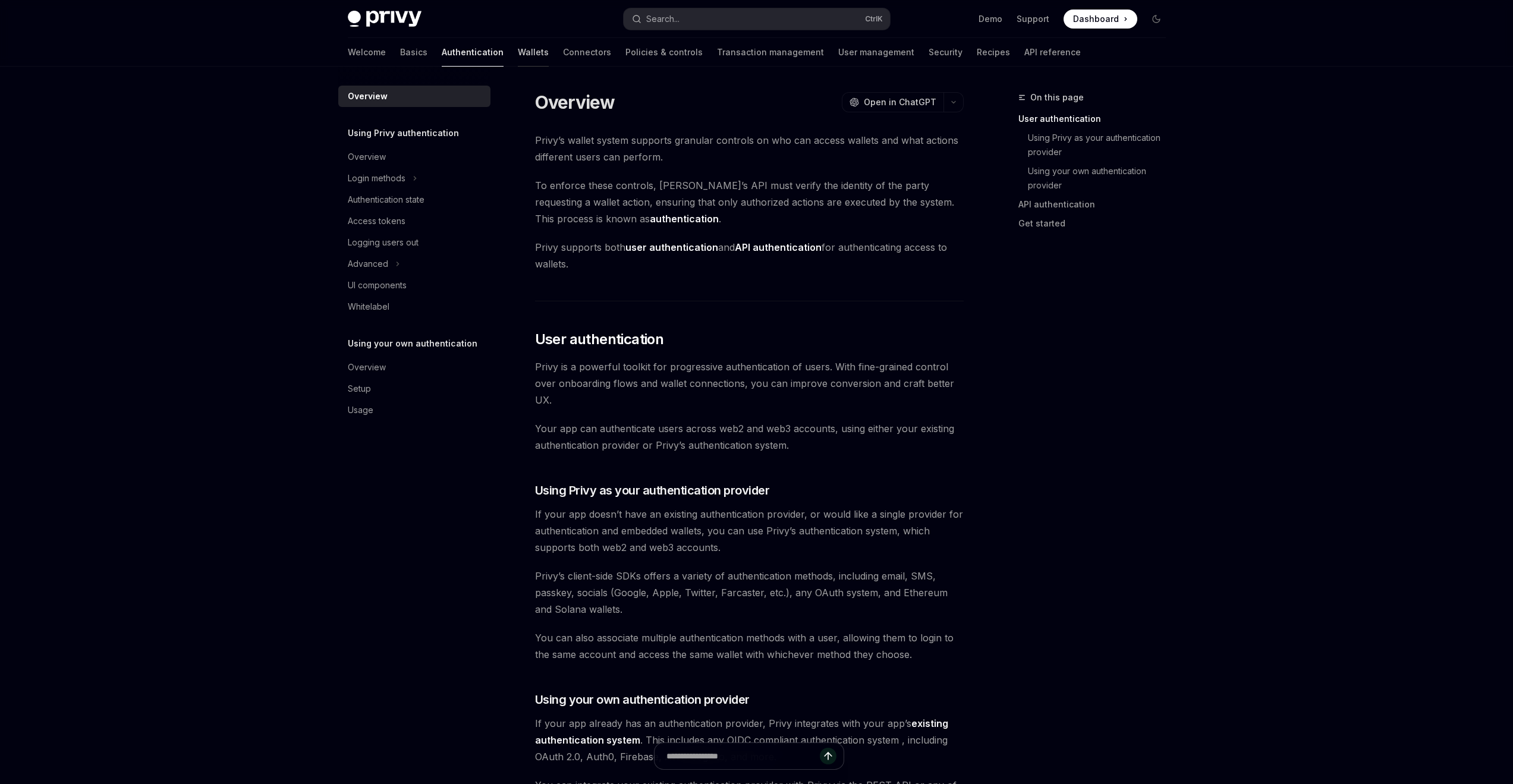
click at [518, 47] on link "Wallets" at bounding box center [533, 52] width 30 height 29
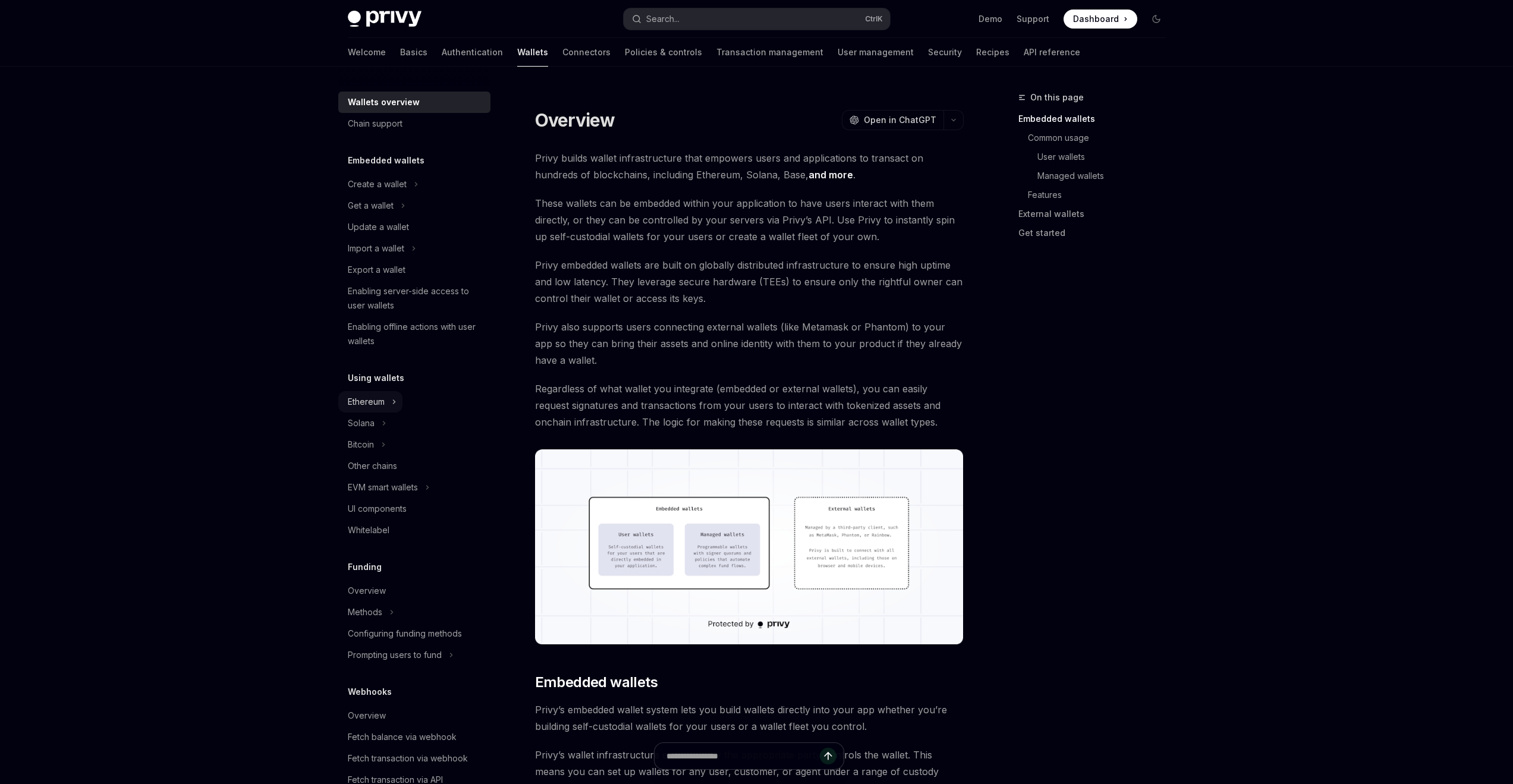
click at [362, 396] on div "Ethereum" at bounding box center [366, 401] width 37 height 14
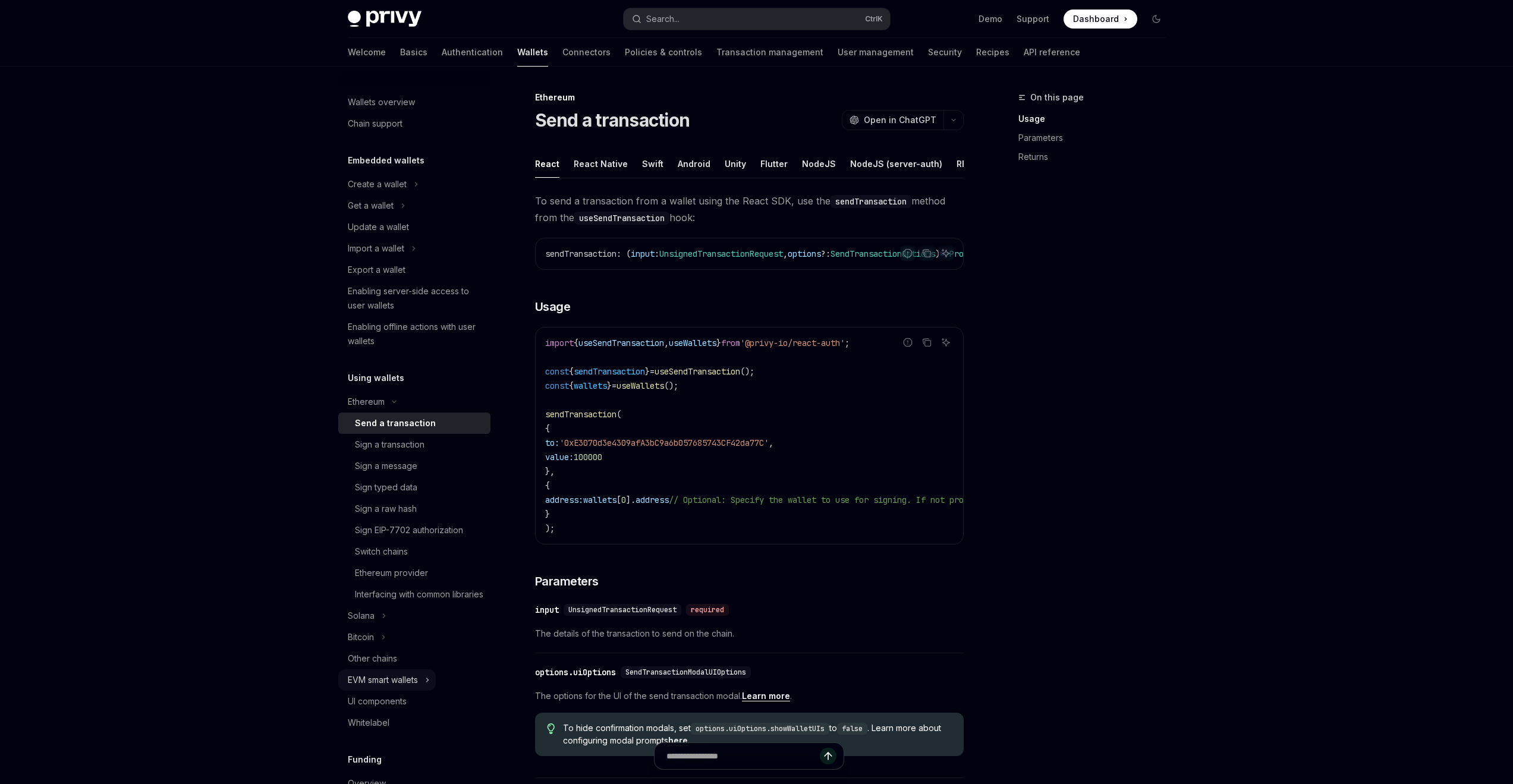
click at [402, 687] on div "EVM smart wallets" at bounding box center [382, 679] width 70 height 14
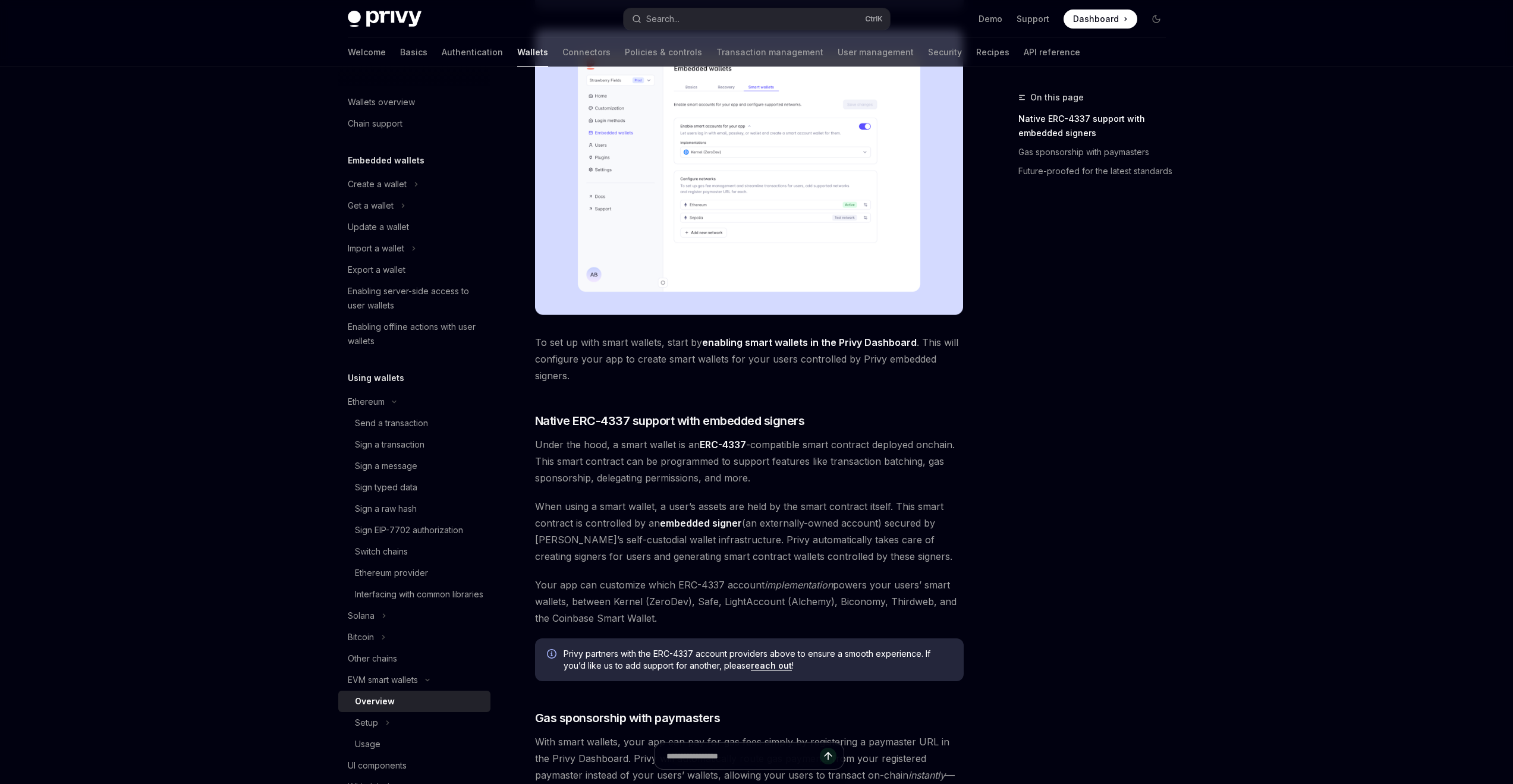
scroll to position [314, 0]
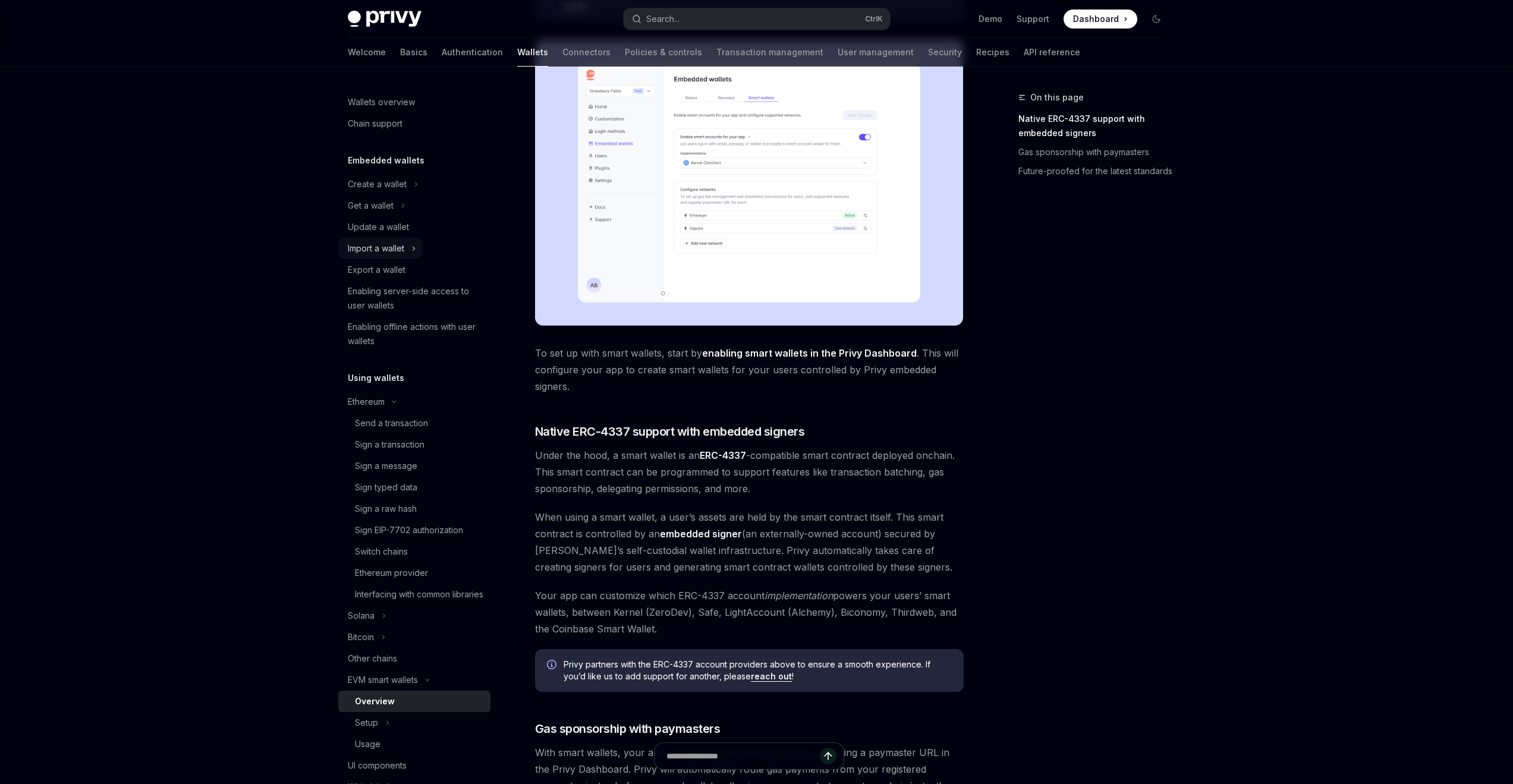
click at [391, 251] on div "Import a wallet" at bounding box center [375, 248] width 57 height 14
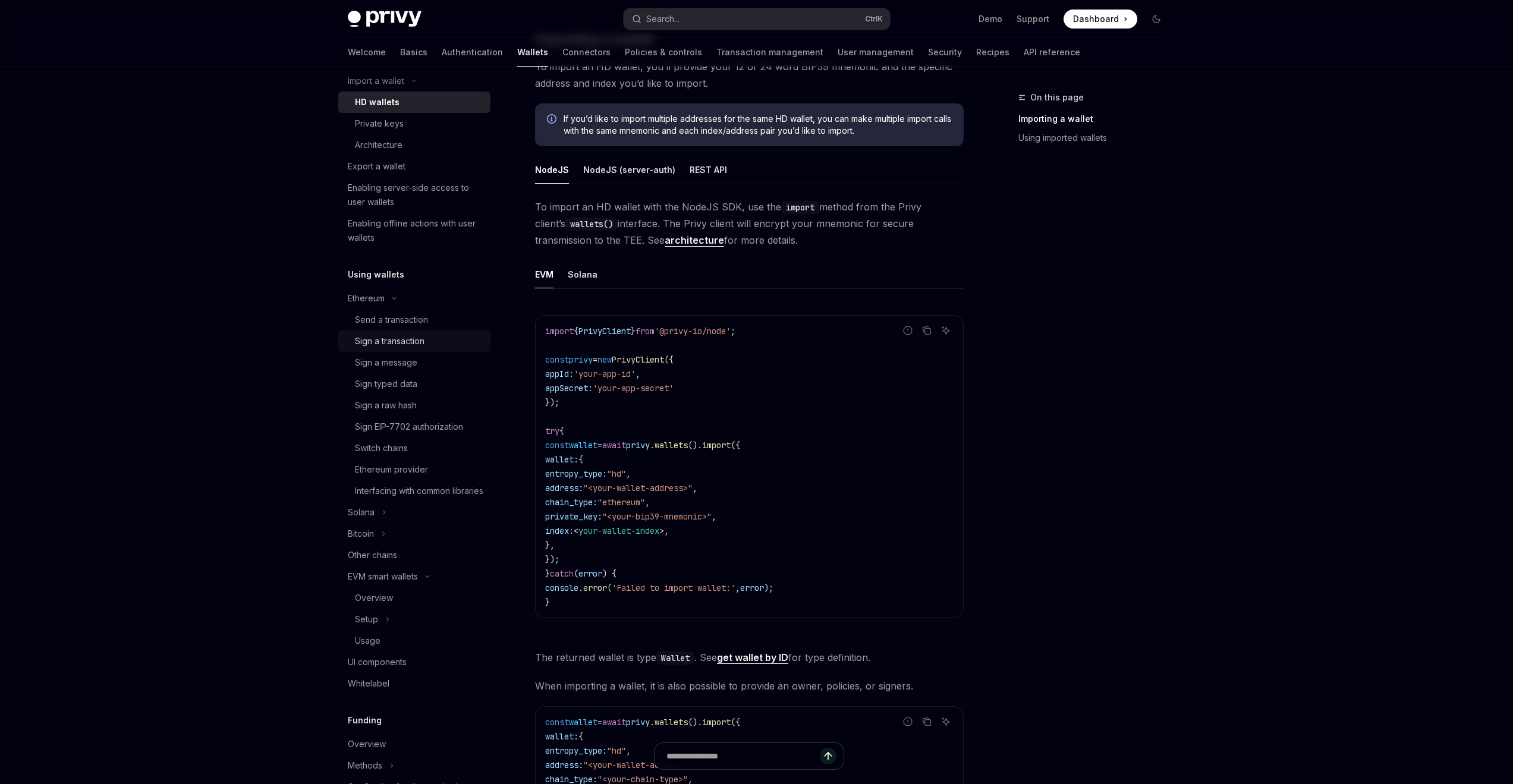
scroll to position [168, 0]
click at [418, 428] on div "Sign EIP-7702 authorization" at bounding box center [409, 426] width 108 height 14
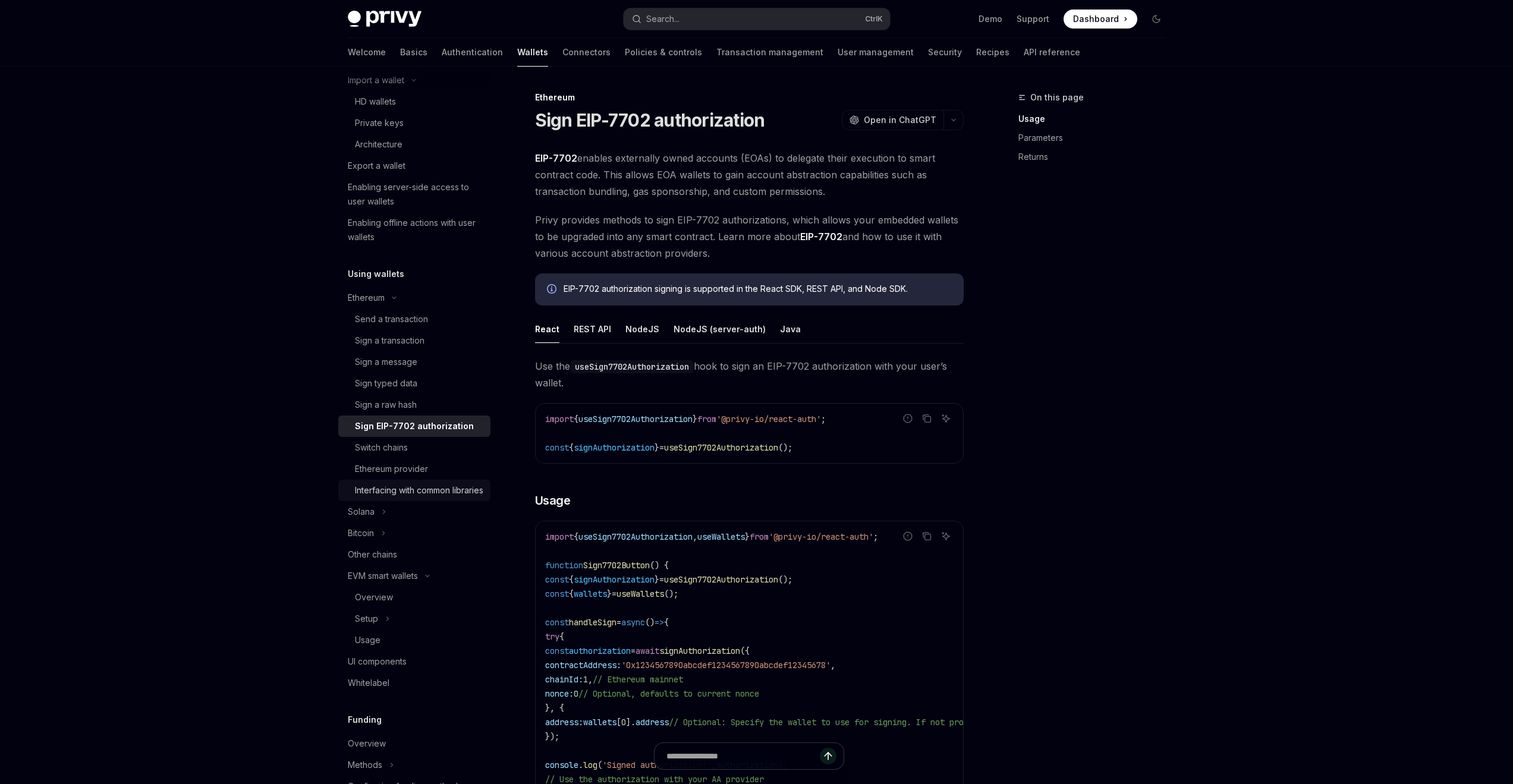
click at [418, 497] on div "Interfacing with common libraries" at bounding box center [419, 489] width 129 height 14
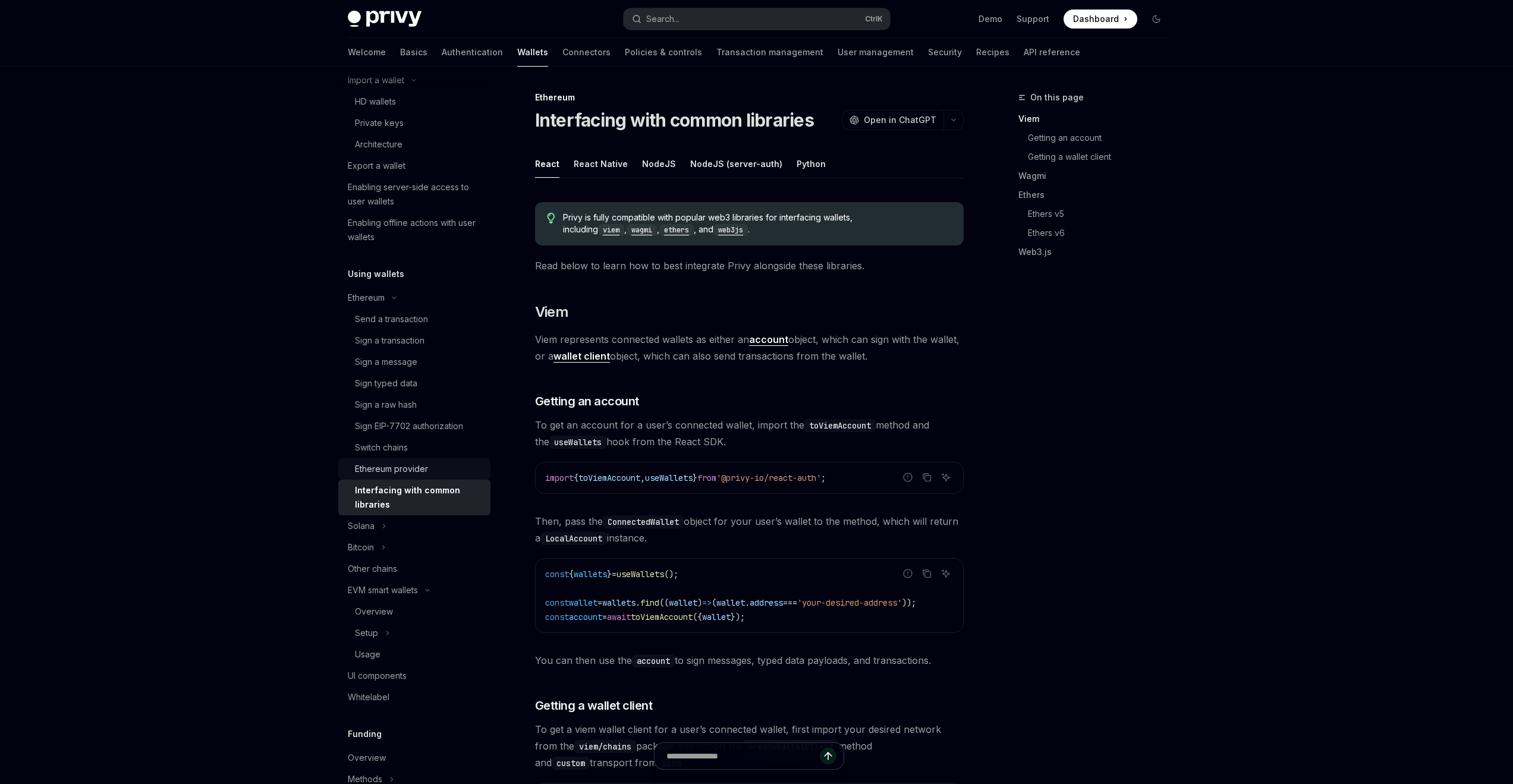
click at [409, 474] on div "Ethereum provider" at bounding box center [391, 468] width 73 height 14
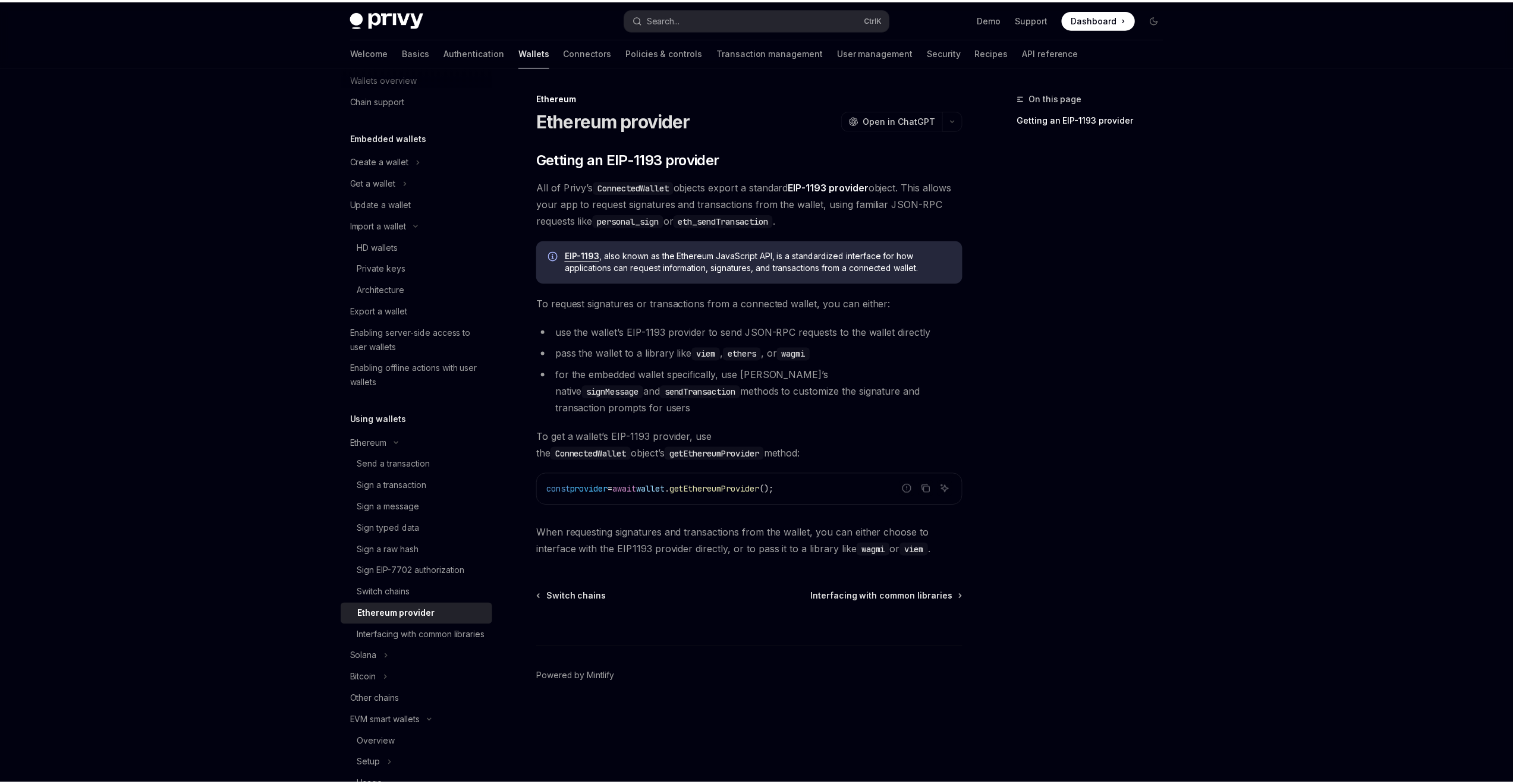
scroll to position [23, 0]
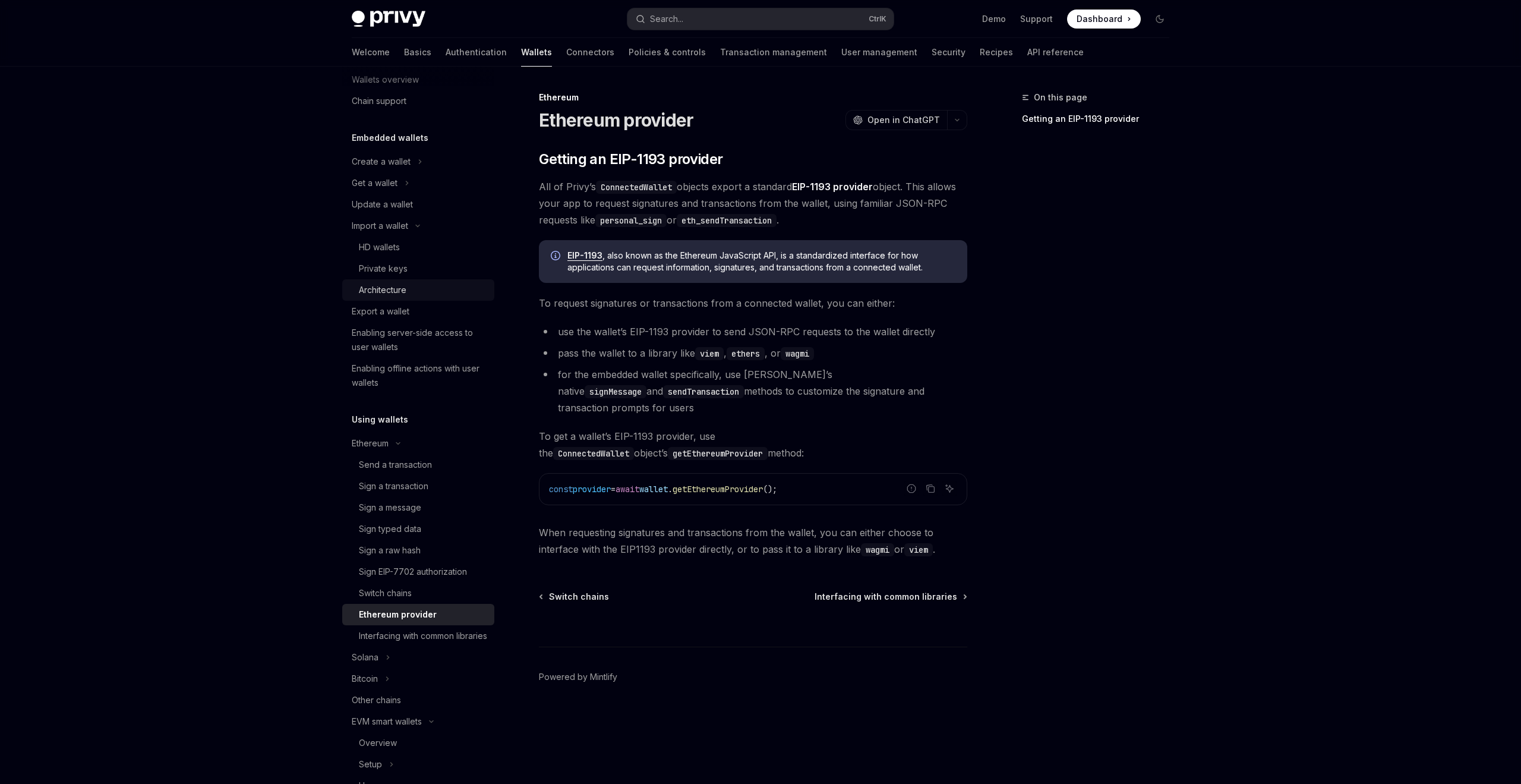
click at [420, 289] on div "Architecture" at bounding box center [423, 290] width 129 height 14
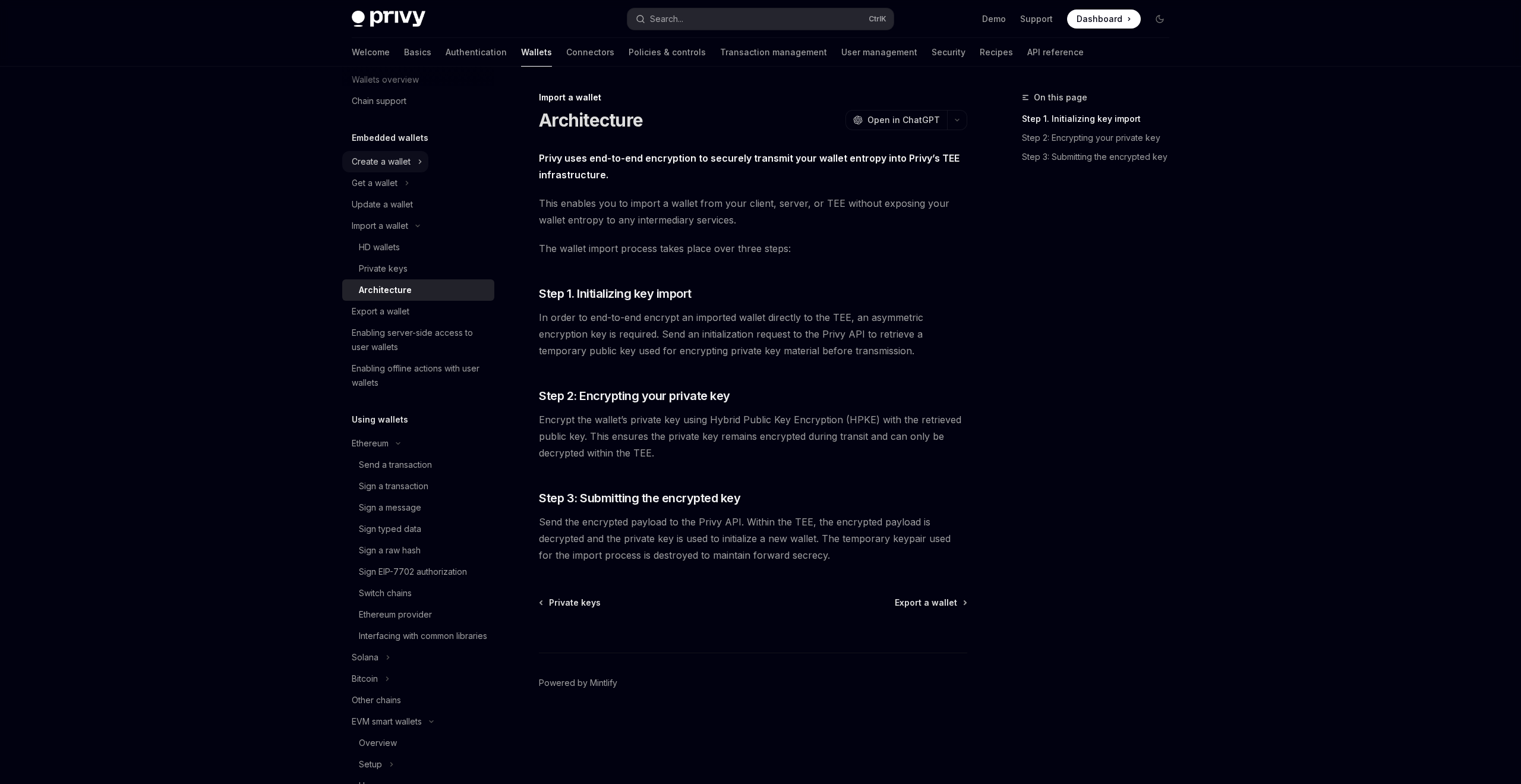
click at [390, 166] on div "Create a wallet" at bounding box center [380, 161] width 58 height 14
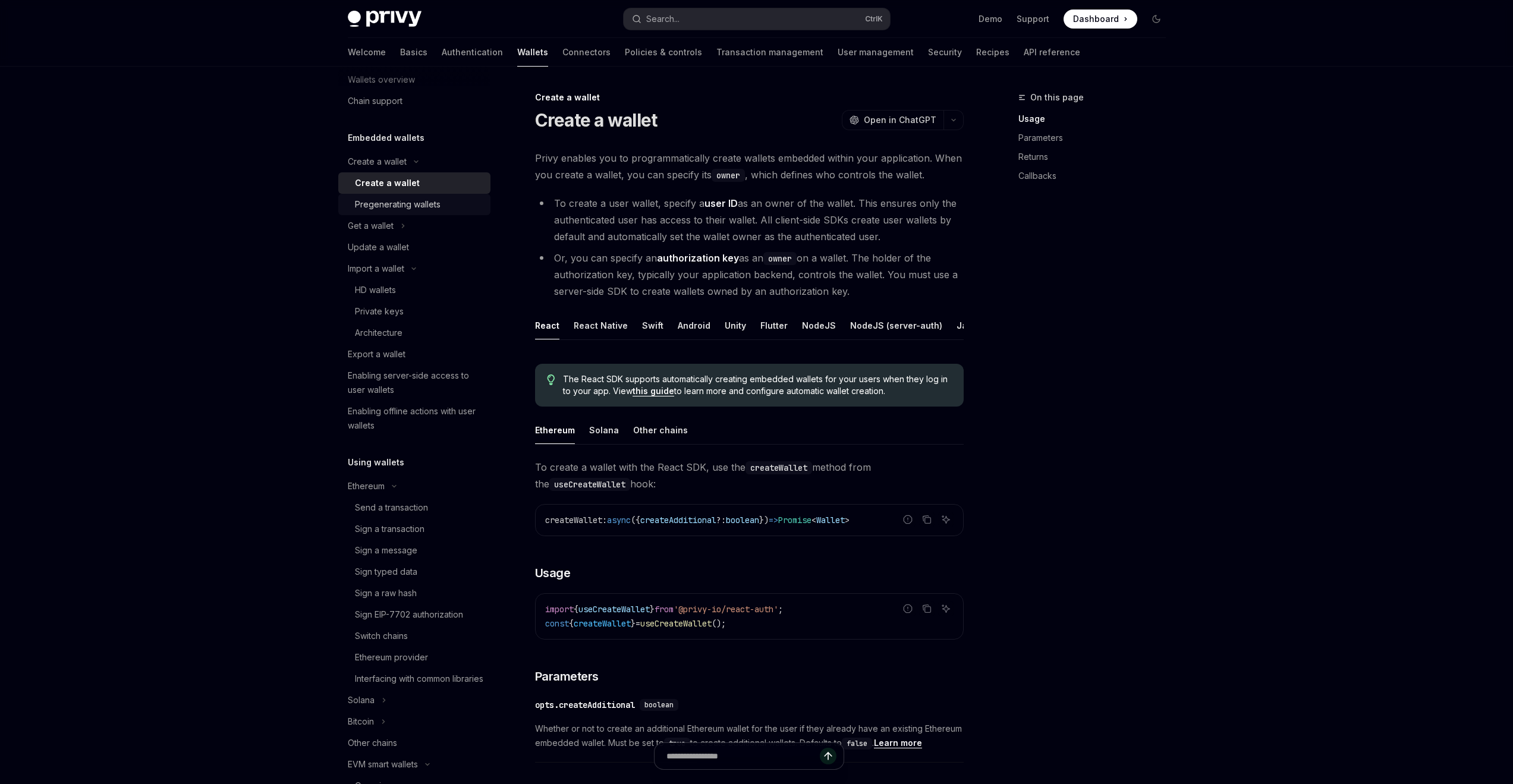
click at [409, 207] on div "Pregenerating wallets" at bounding box center [397, 204] width 86 height 14
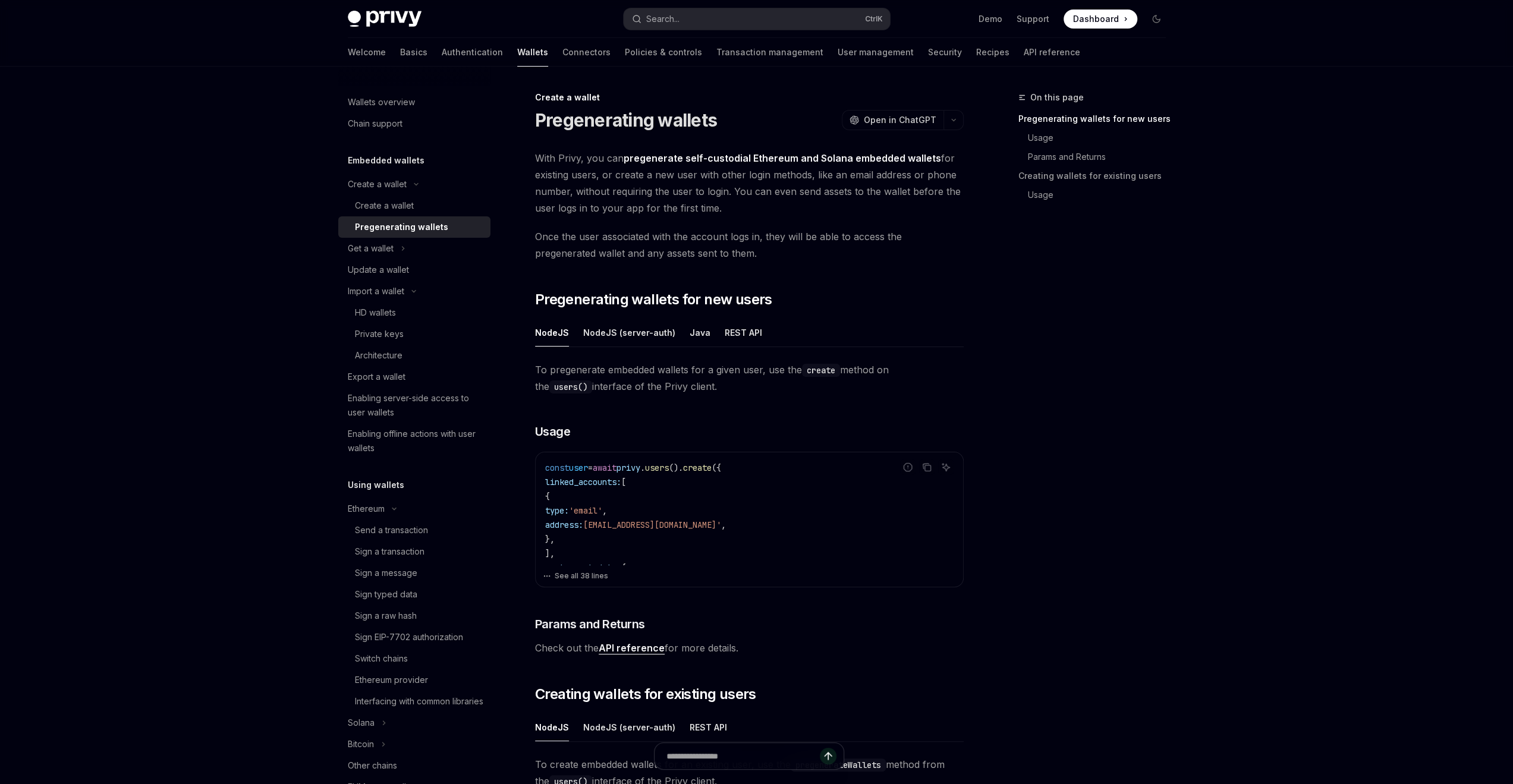
type textarea "*"
